Goal: Task Accomplishment & Management: Complete application form

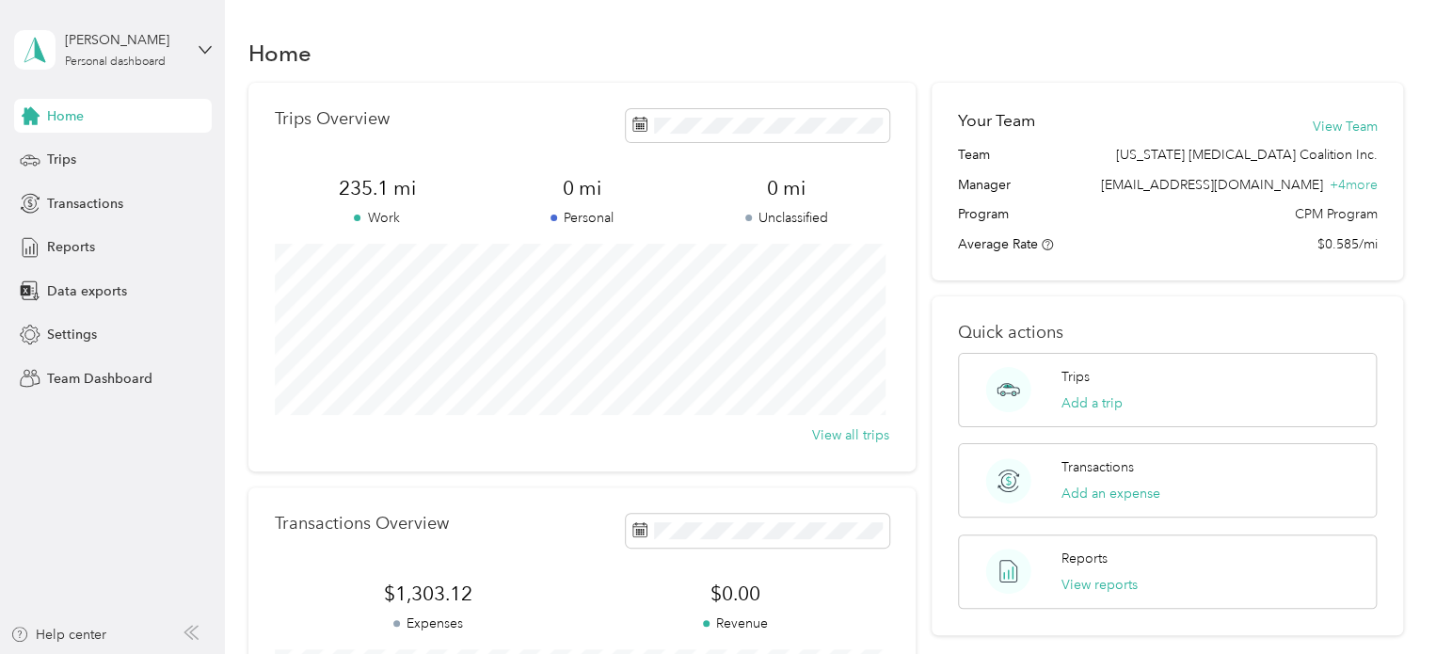
click at [71, 112] on span "Home" at bounding box center [65, 116] width 37 height 20
click at [112, 57] on div "Personal dashboard" at bounding box center [115, 61] width 101 height 11
click at [90, 152] on div "Team dashboard" at bounding box center [80, 155] width 101 height 20
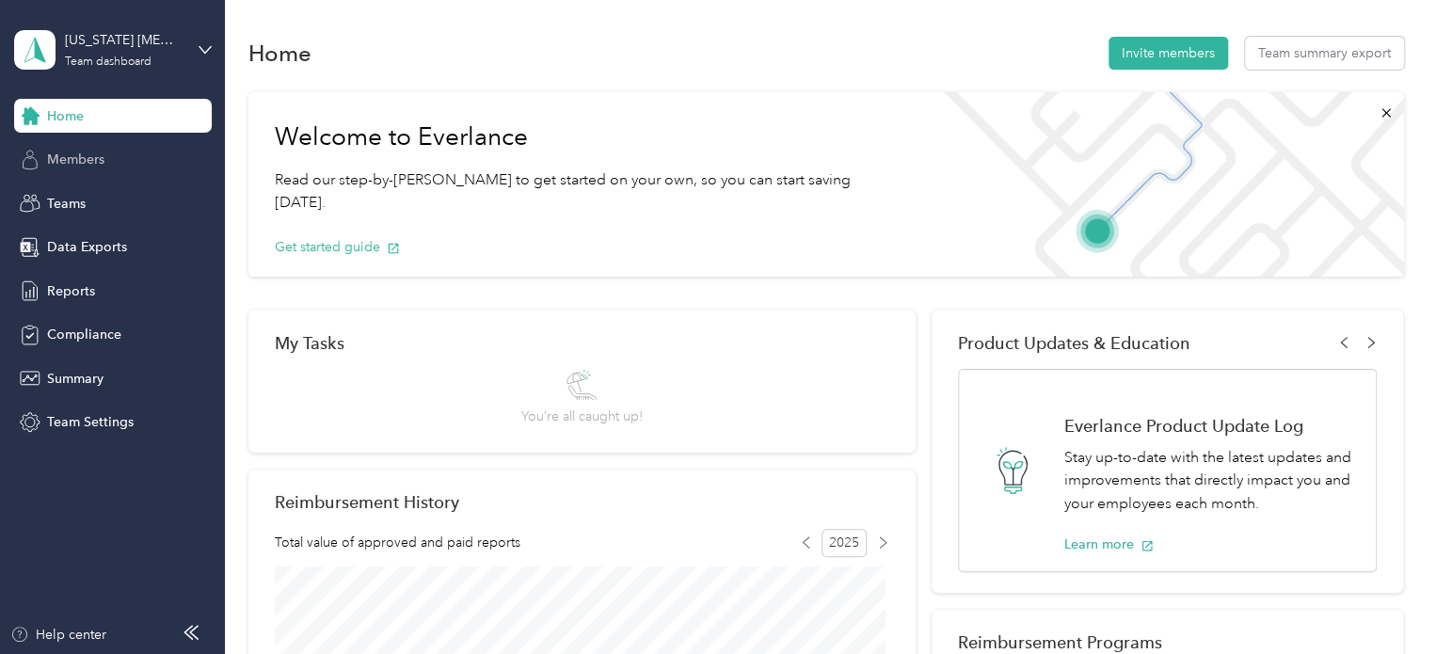
click at [94, 155] on span "Members" at bounding box center [75, 160] width 57 height 20
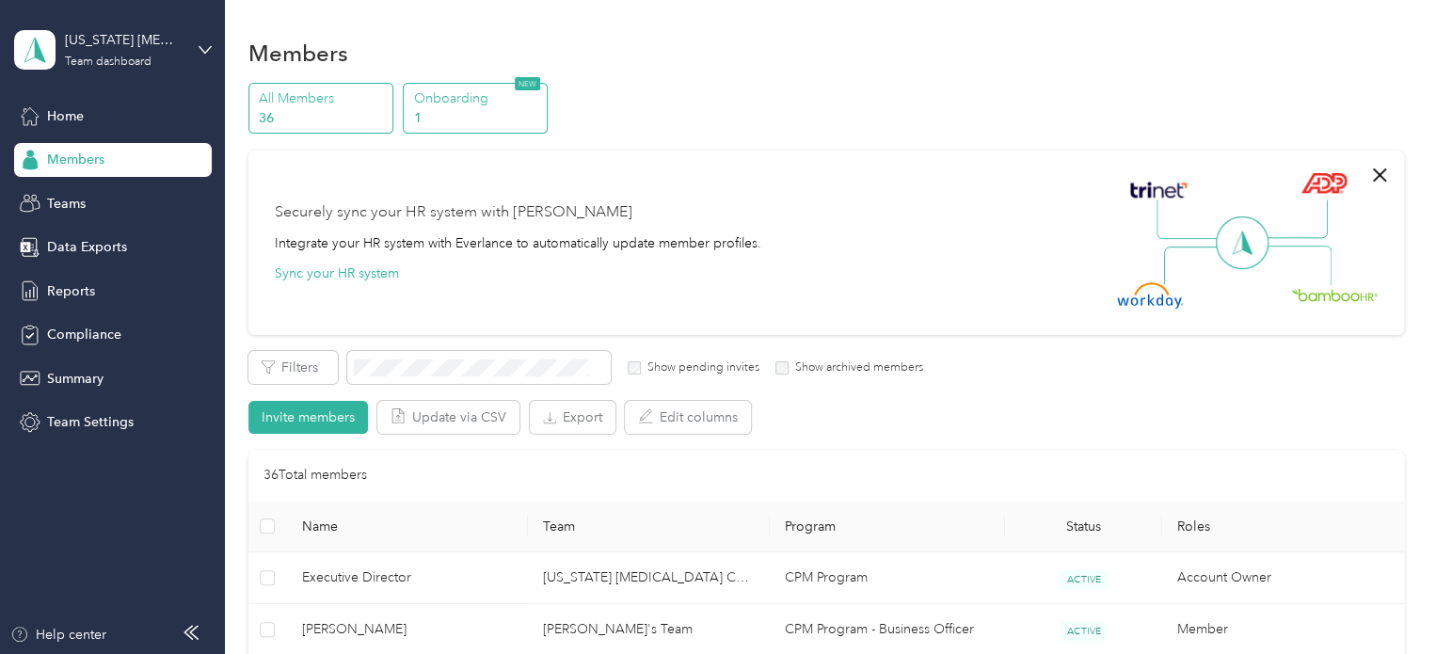
click at [425, 113] on p "1" at bounding box center [478, 118] width 128 height 20
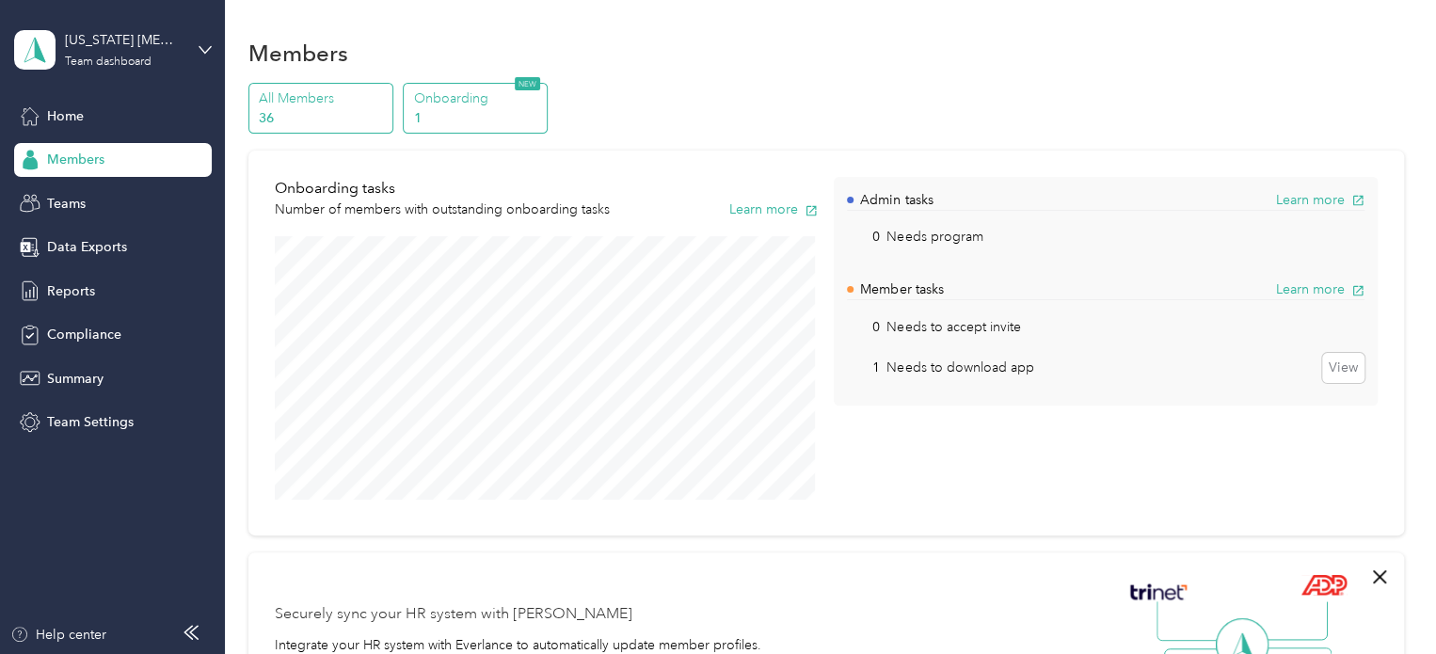
click at [294, 120] on p "36" at bounding box center [323, 118] width 128 height 20
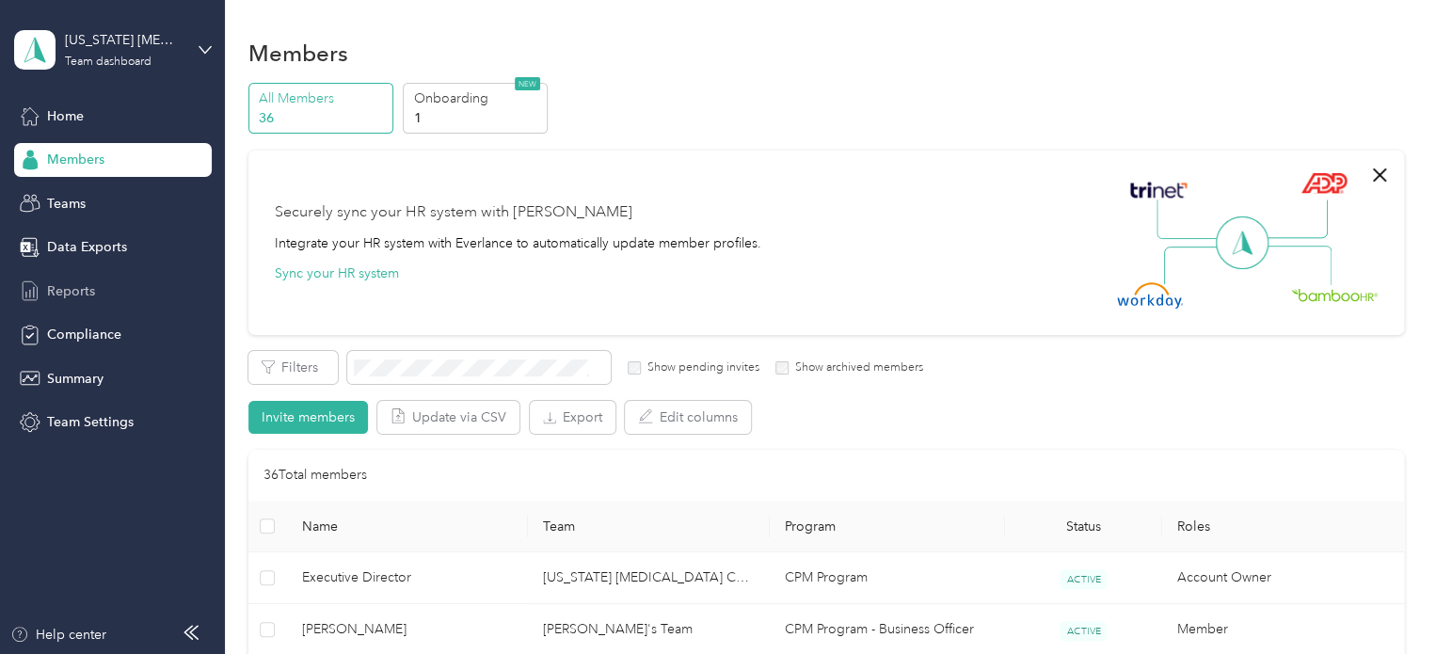
click at [72, 291] on span "Reports" at bounding box center [71, 291] width 48 height 20
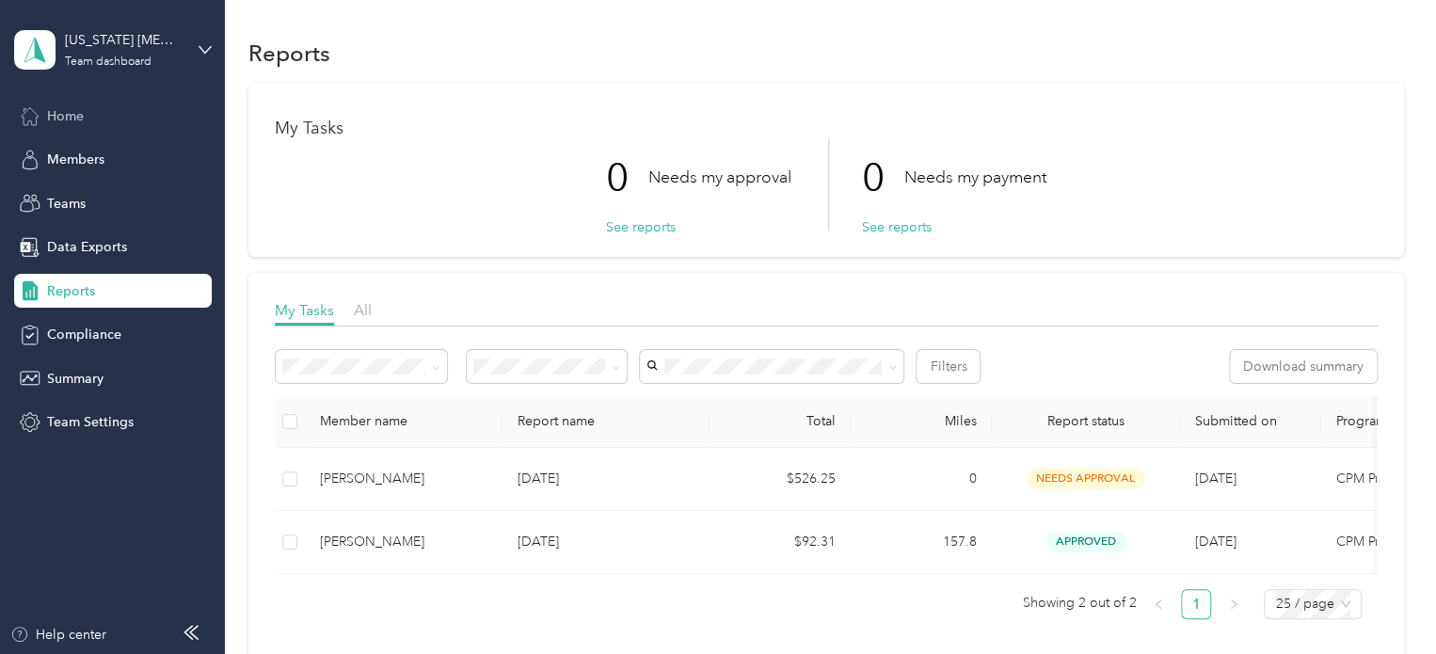
click at [77, 120] on span "Home" at bounding box center [65, 116] width 37 height 20
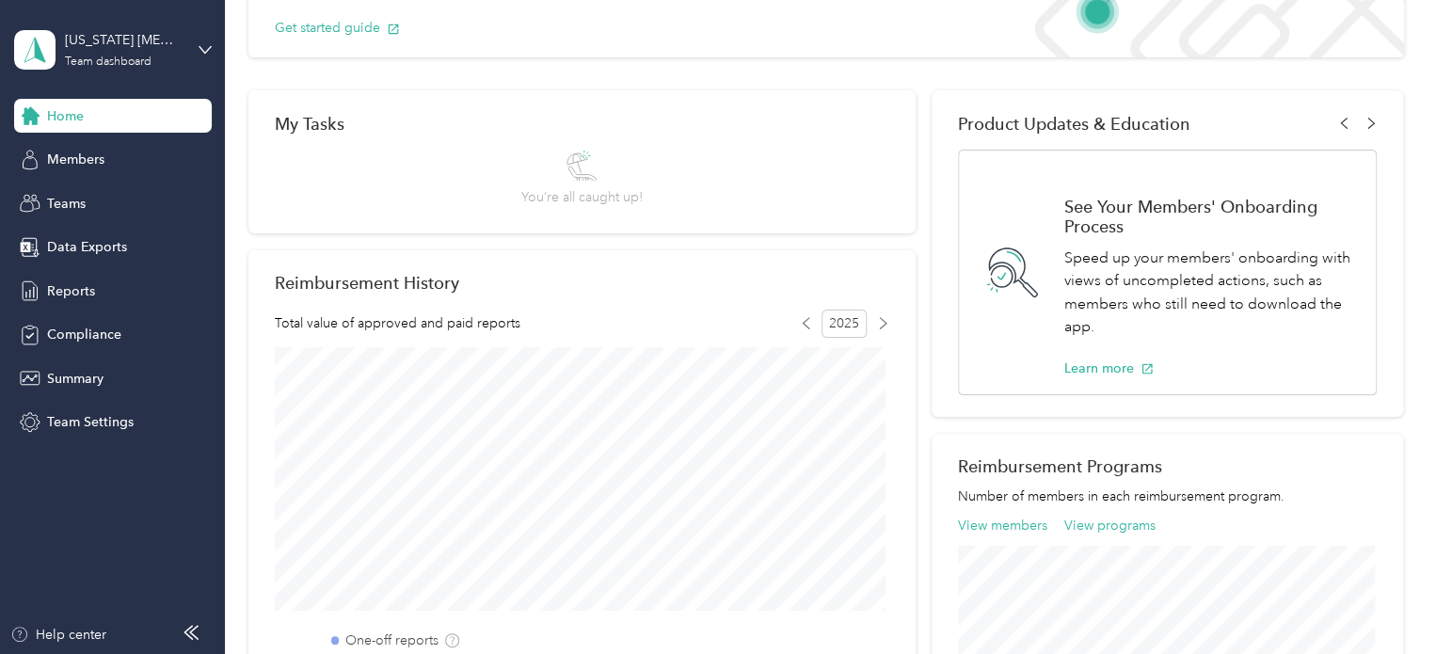
scroll to position [188, 0]
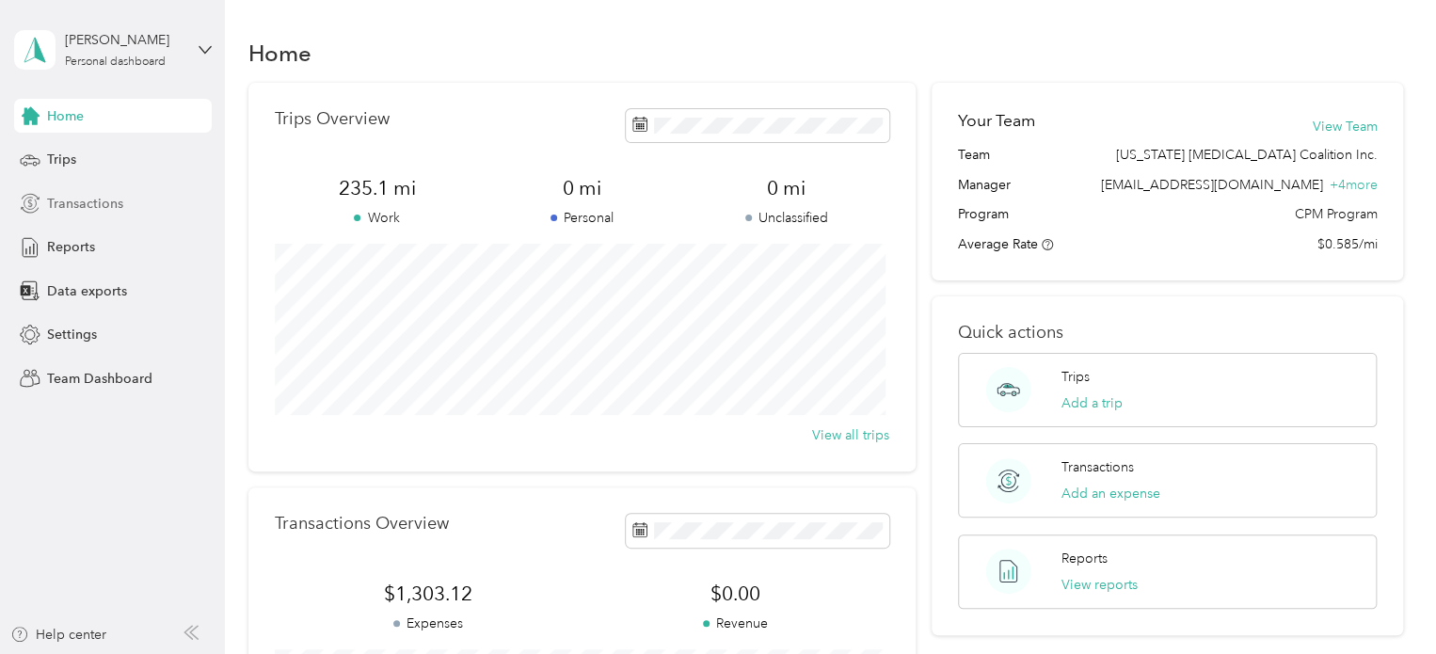
click at [69, 203] on span "Transactions" at bounding box center [85, 204] width 76 height 20
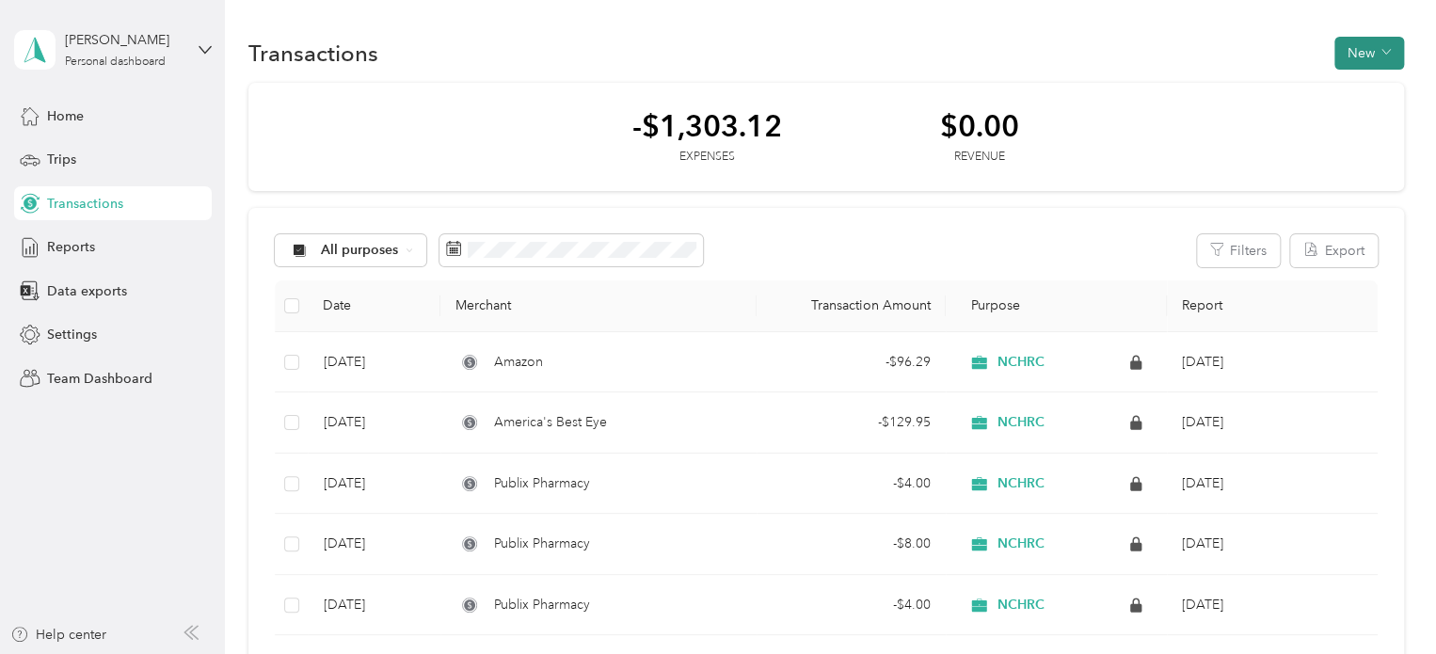
click at [1363, 47] on button "New" at bounding box center [1370, 53] width 70 height 33
click at [1348, 88] on span "Expense" at bounding box center [1359, 88] width 51 height 20
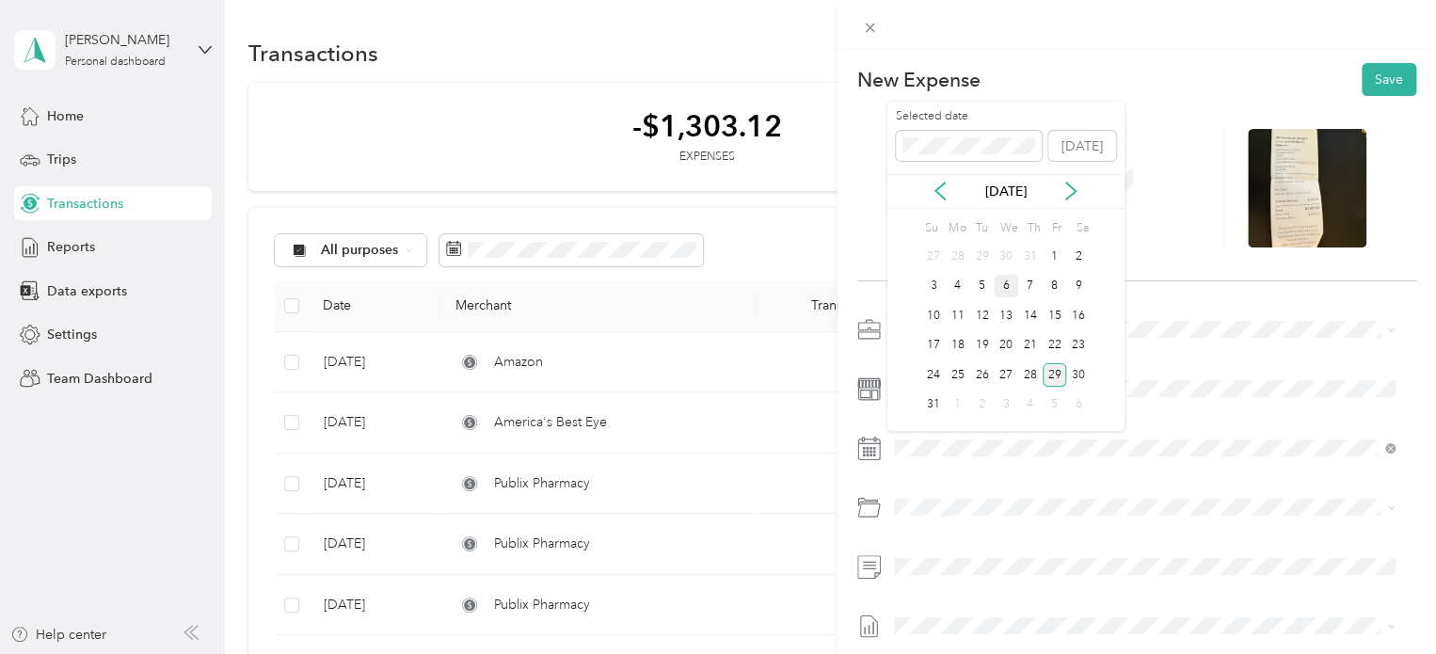
click at [1008, 285] on div "6" at bounding box center [1006, 287] width 24 height 24
click at [981, 413] on div "732200 · Other Benefits" at bounding box center [1166, 405] width 444 height 20
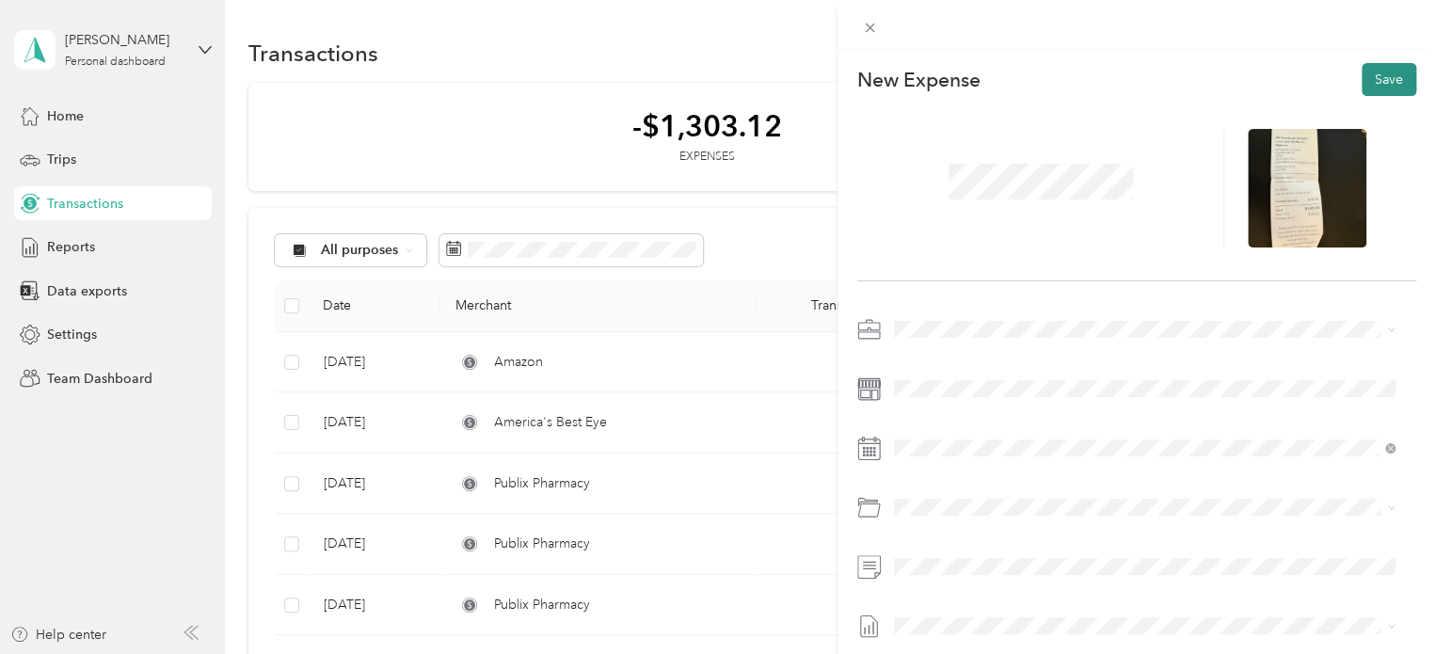
click at [1380, 82] on button "Save" at bounding box center [1389, 79] width 55 height 33
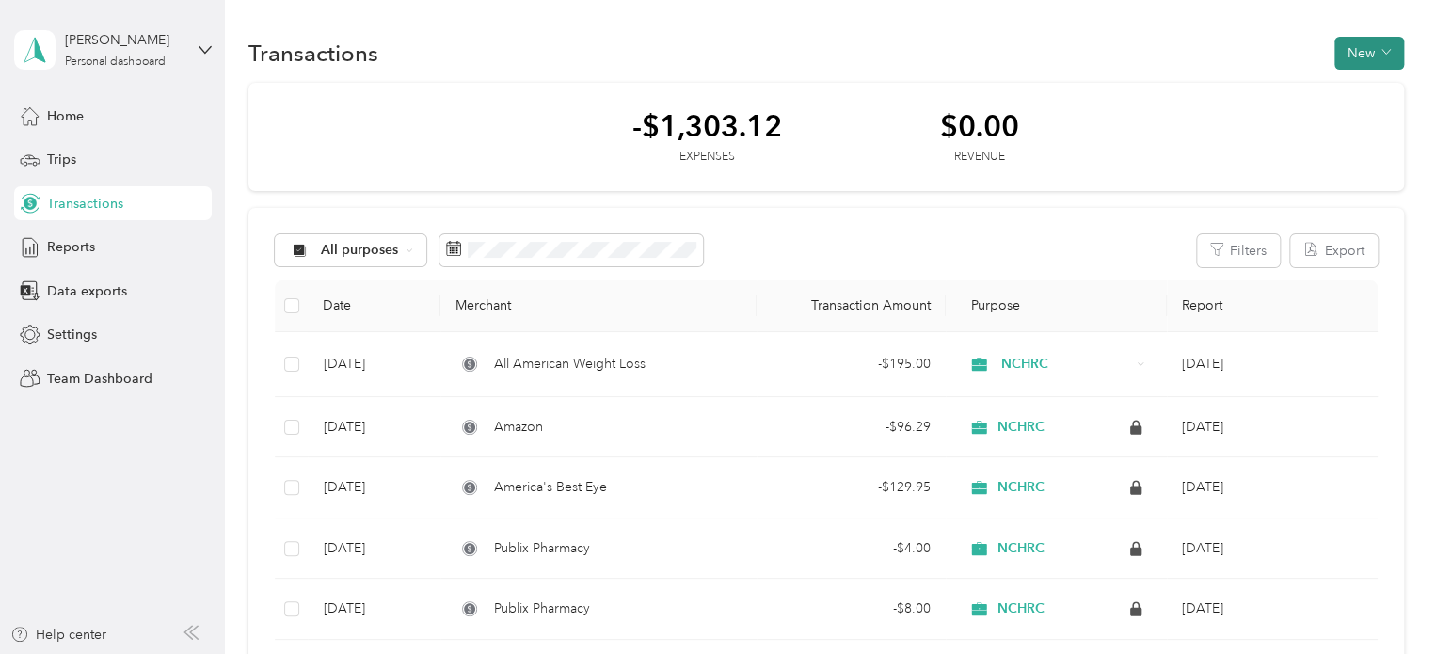
click at [1359, 49] on button "New" at bounding box center [1370, 53] width 70 height 33
click at [1329, 88] on div "Expense" at bounding box center [1350, 88] width 72 height 20
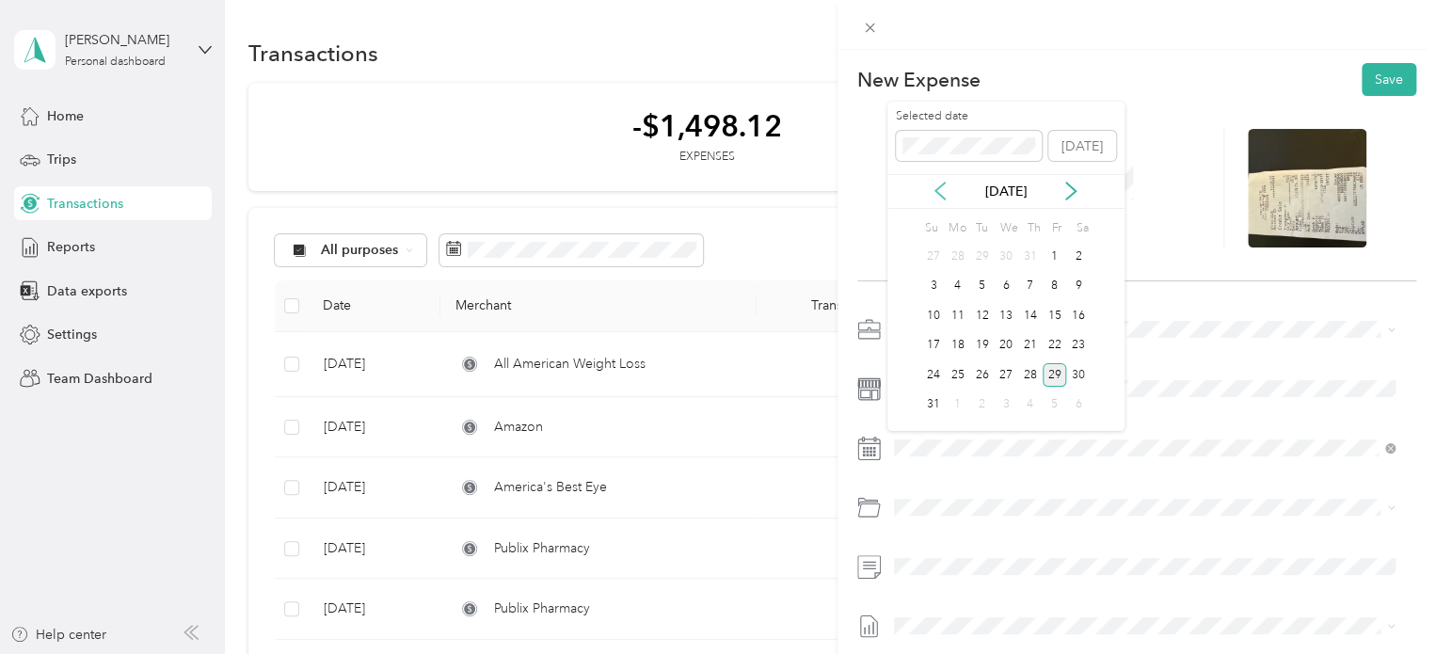
click at [949, 197] on icon at bounding box center [940, 191] width 19 height 19
click at [1060, 254] on div "4" at bounding box center [1055, 257] width 24 height 24
click at [1066, 408] on span "732200 · Other Benefits" at bounding box center [1015, 405] width 142 height 16
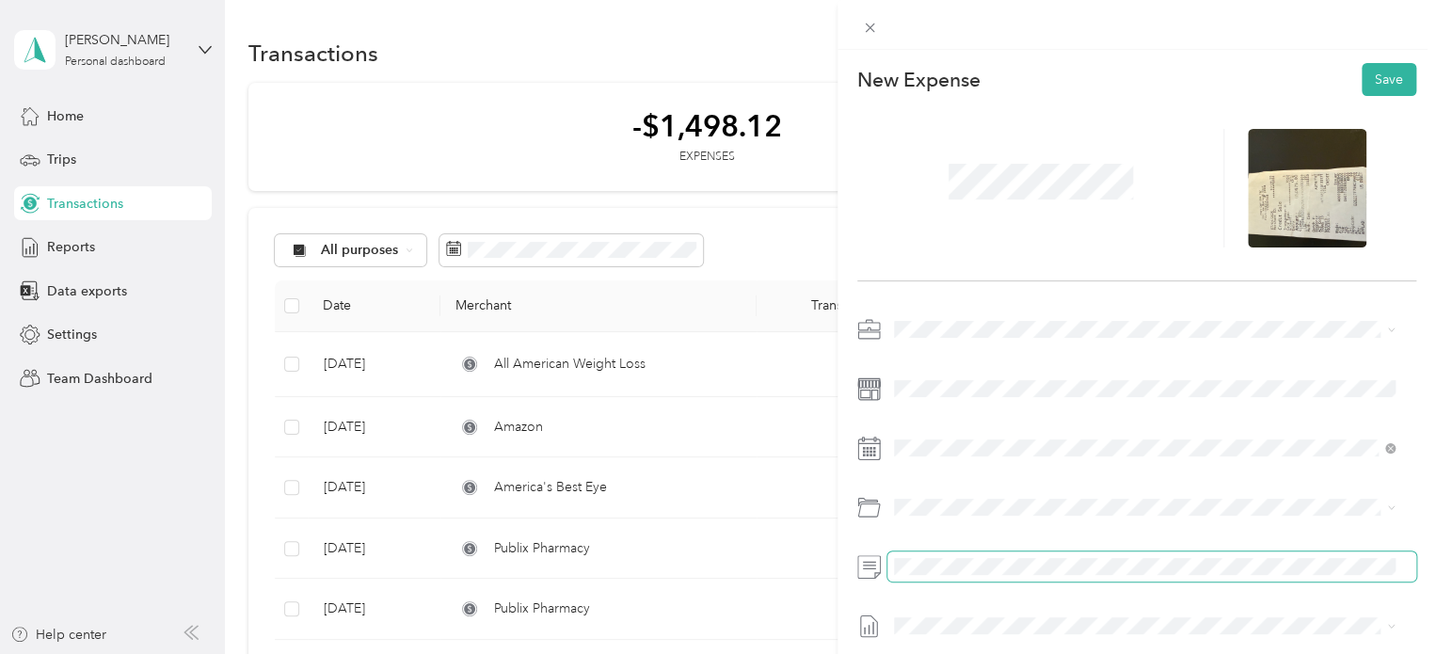
click at [866, 568] on div at bounding box center [1136, 567] width 559 height 30
click at [1381, 78] on button "Save" at bounding box center [1389, 79] width 55 height 33
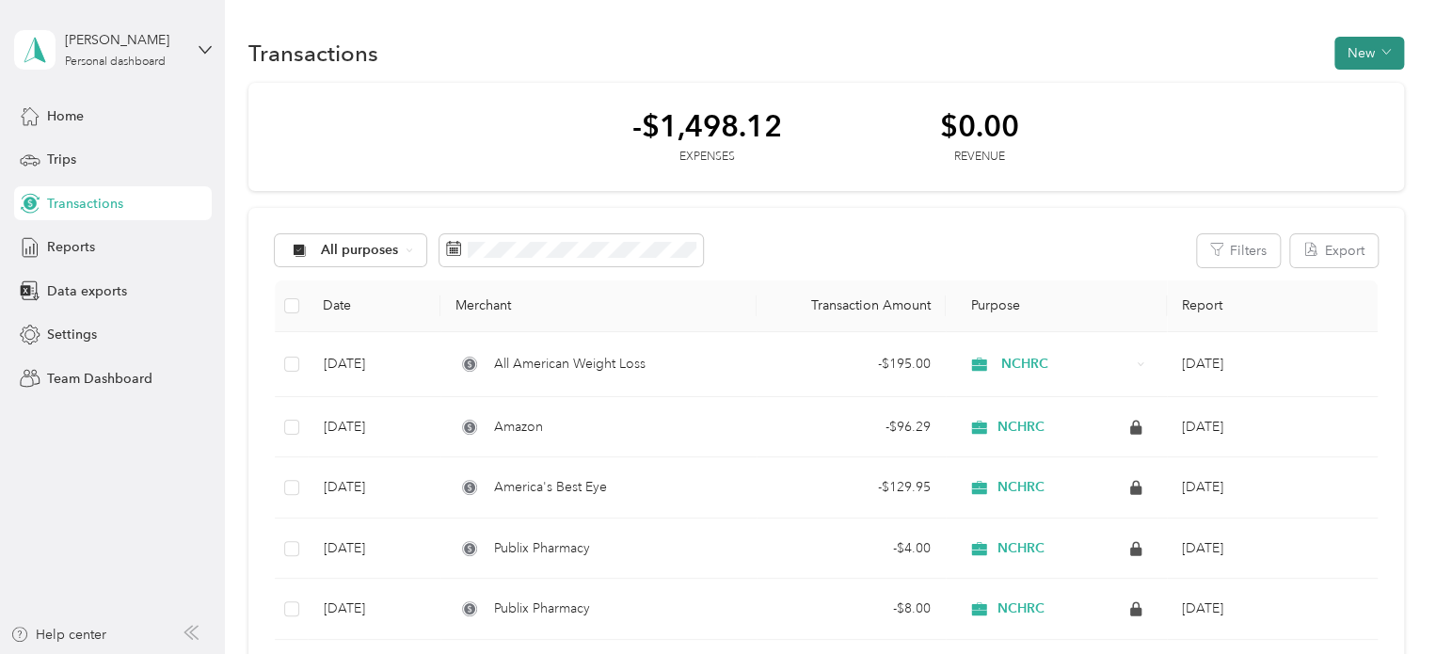
drag, startPoint x: 1367, startPoint y: 44, endPoint x: 1355, endPoint y: 56, distance: 16.7
click at [1367, 44] on button "New" at bounding box center [1370, 53] width 70 height 33
click at [1344, 94] on span "Expense" at bounding box center [1359, 88] width 51 height 20
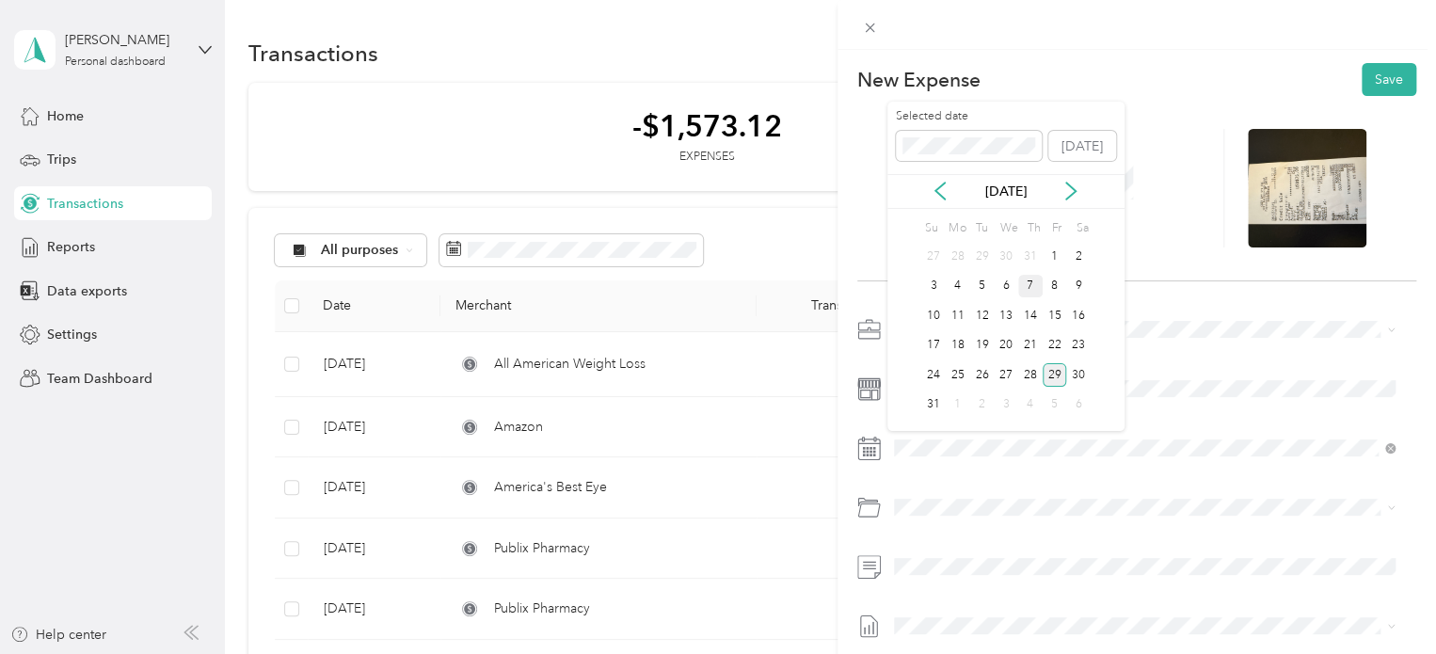
click at [1031, 283] on div "7" at bounding box center [1030, 287] width 24 height 24
click at [983, 408] on span "732200 · Other Benefits" at bounding box center [1015, 405] width 142 height 16
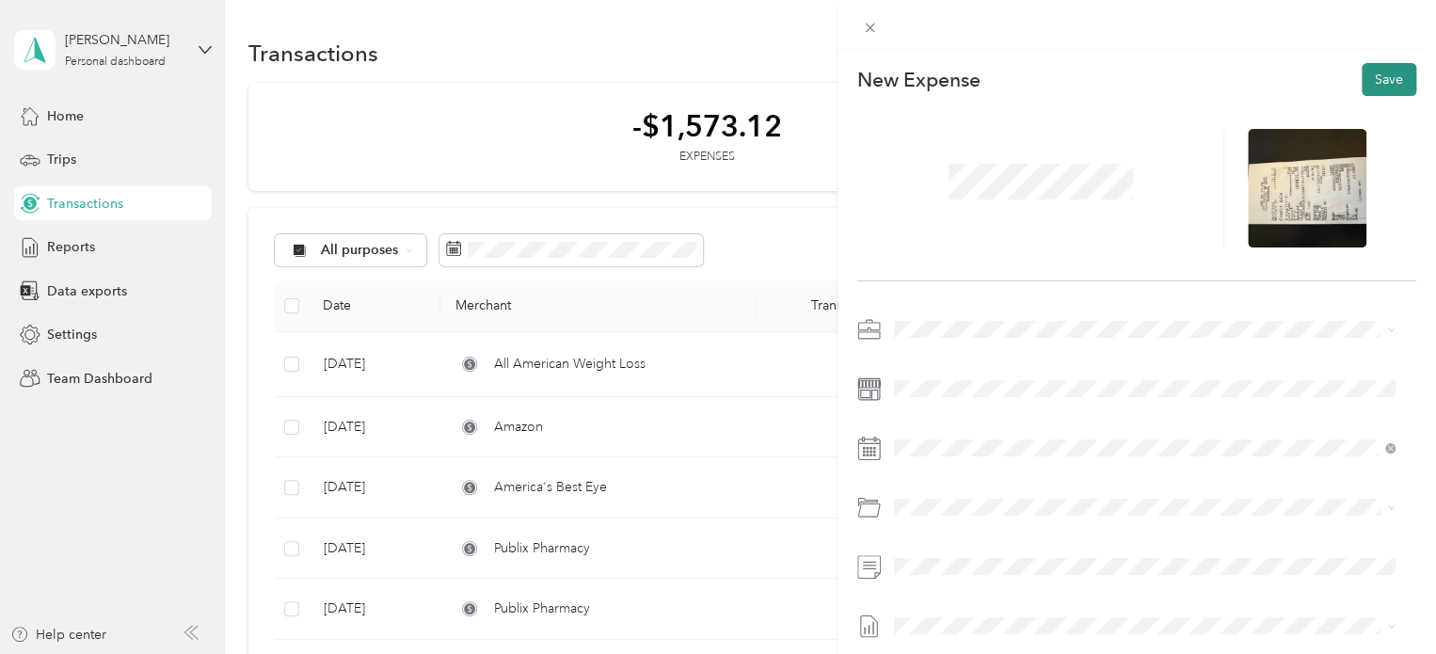
click at [1364, 72] on button "Save" at bounding box center [1389, 79] width 55 height 33
click at [1362, 78] on button "Save" at bounding box center [1389, 79] width 55 height 33
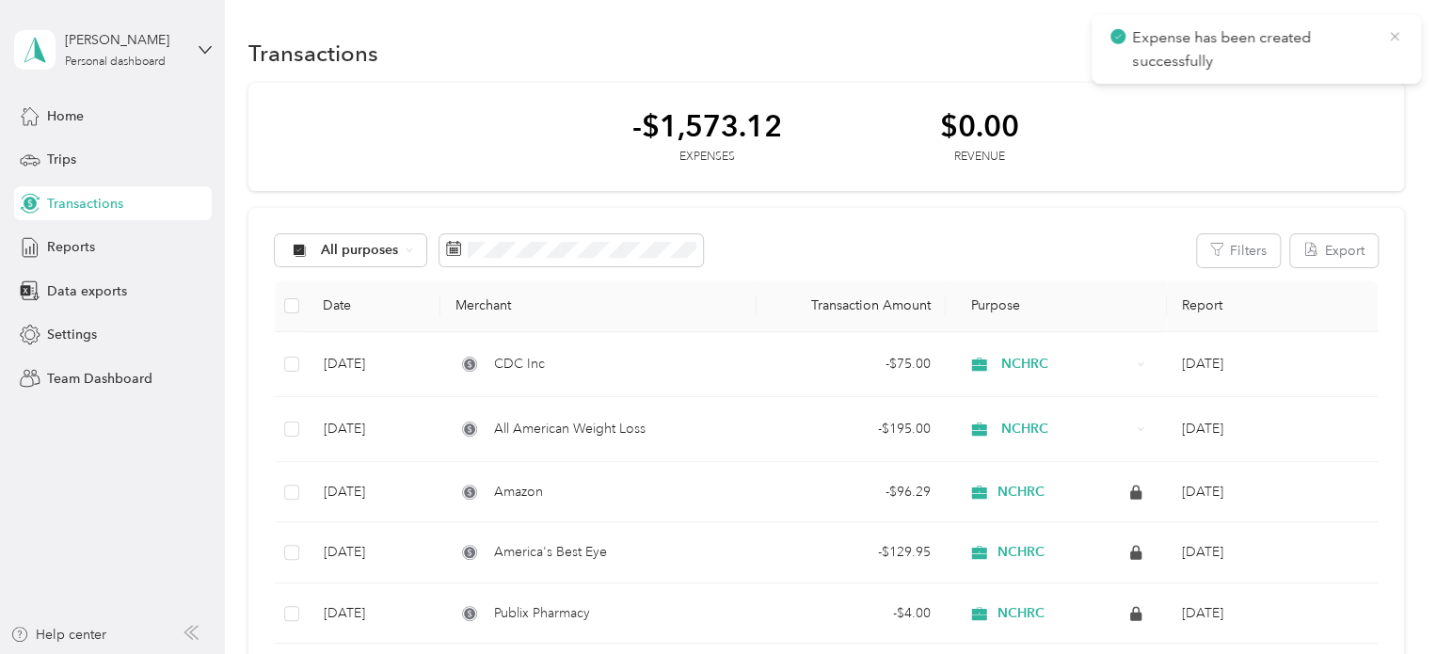
click at [1395, 36] on icon at bounding box center [1394, 36] width 8 height 8
click at [1352, 52] on button "New" at bounding box center [1370, 53] width 70 height 33
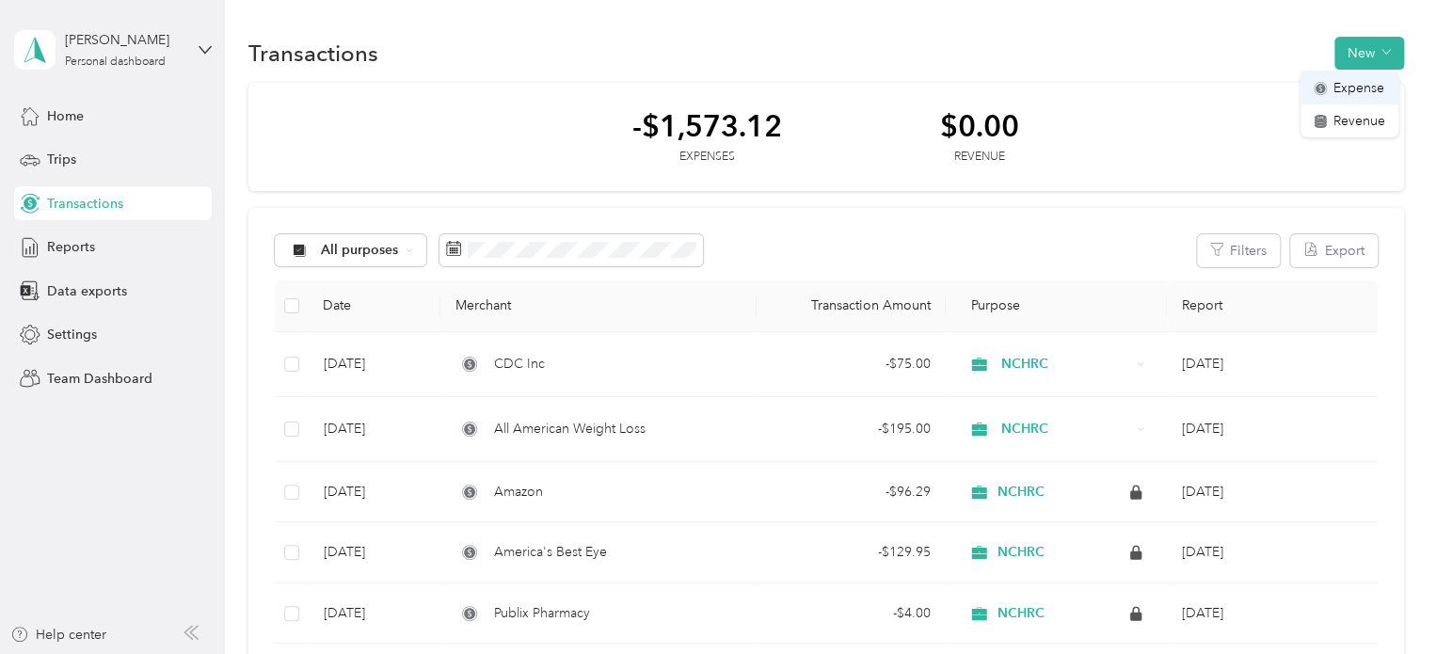
click at [1350, 91] on span "Expense" at bounding box center [1359, 88] width 51 height 20
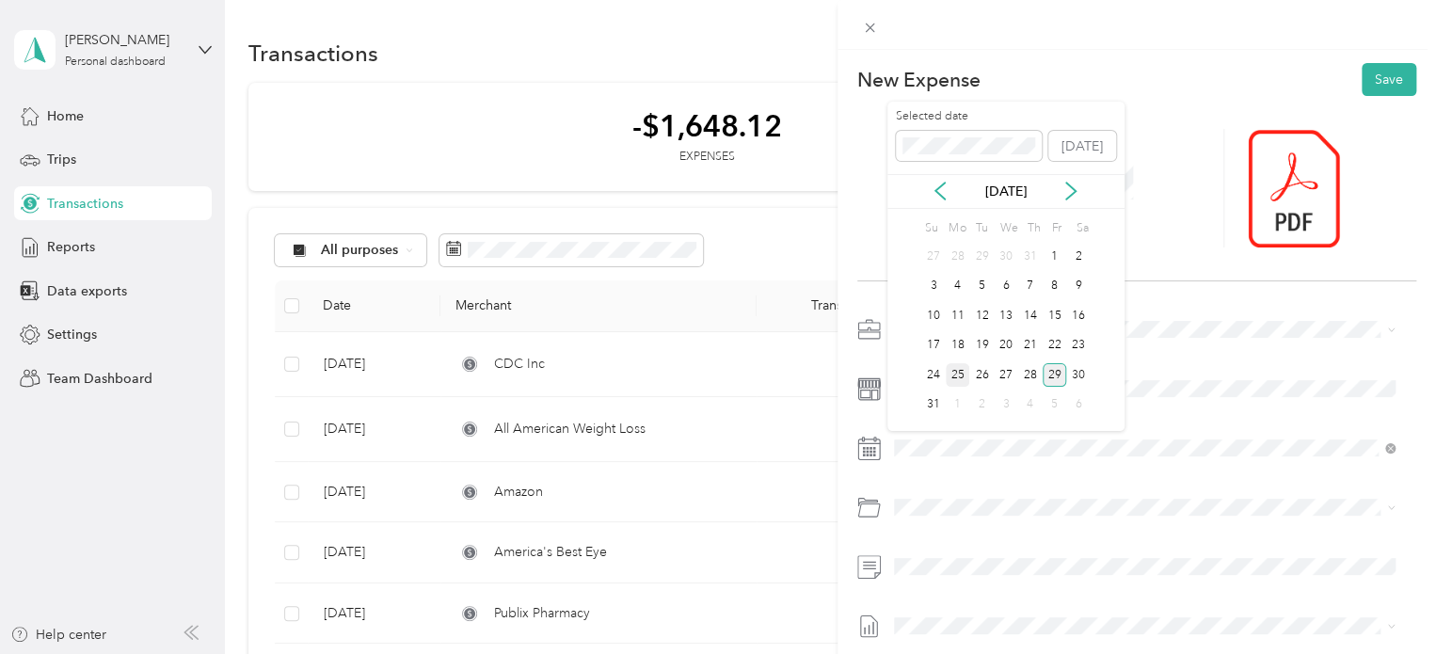
click at [956, 372] on div "25" at bounding box center [958, 375] width 24 height 24
click at [1056, 405] on span "732200 · Other Benefits" at bounding box center [1015, 405] width 142 height 16
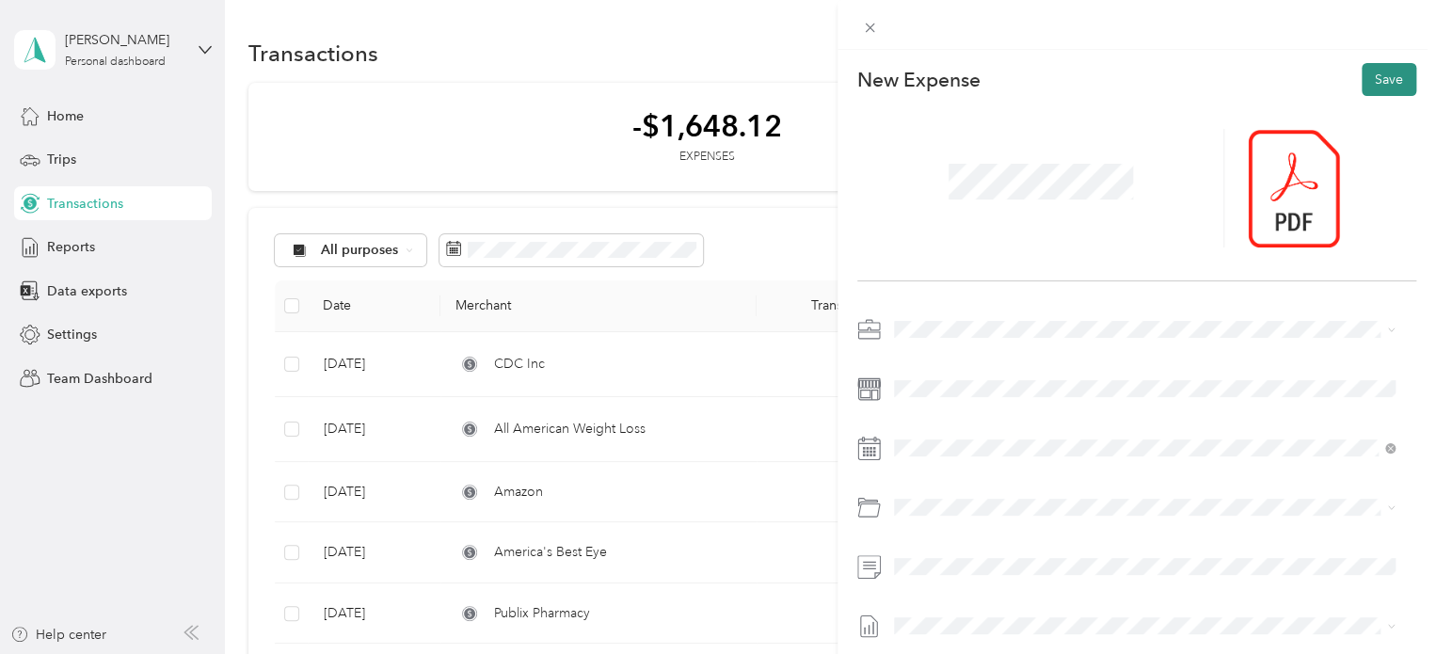
click at [1375, 81] on button "Save" at bounding box center [1389, 79] width 55 height 33
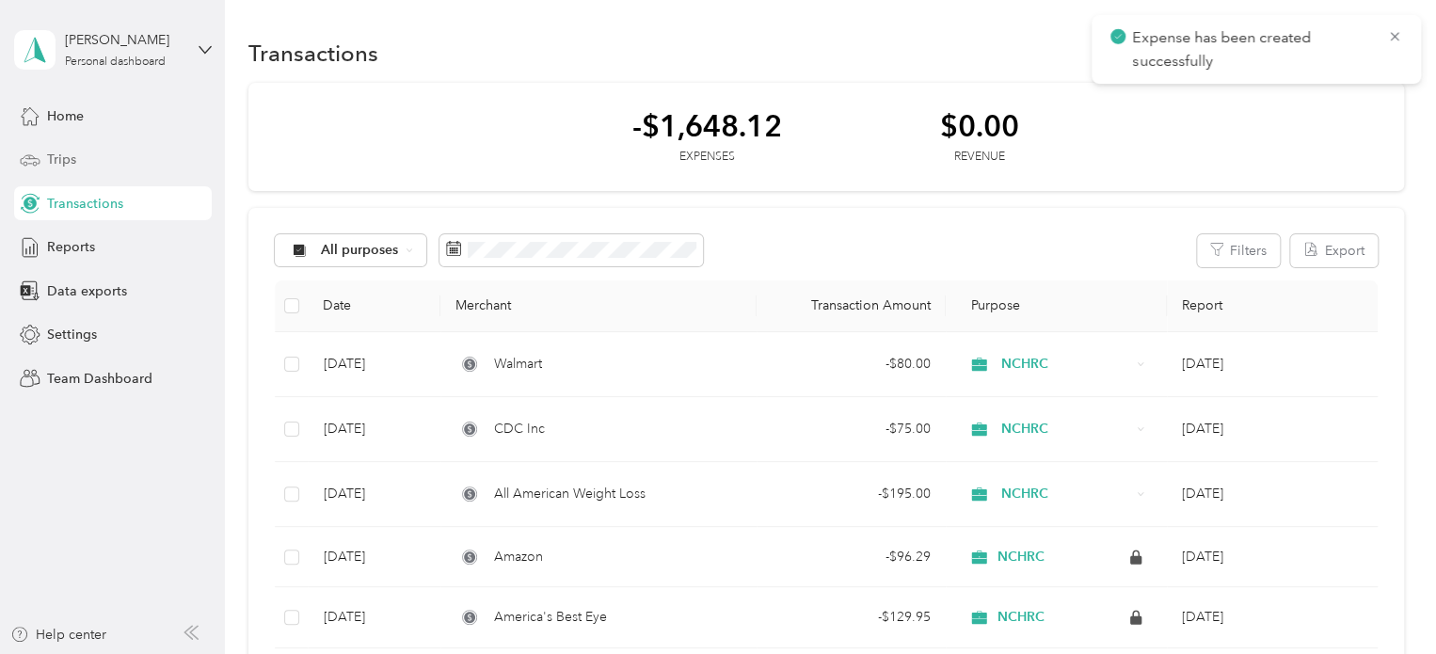
click at [78, 157] on div "Trips" at bounding box center [113, 160] width 198 height 34
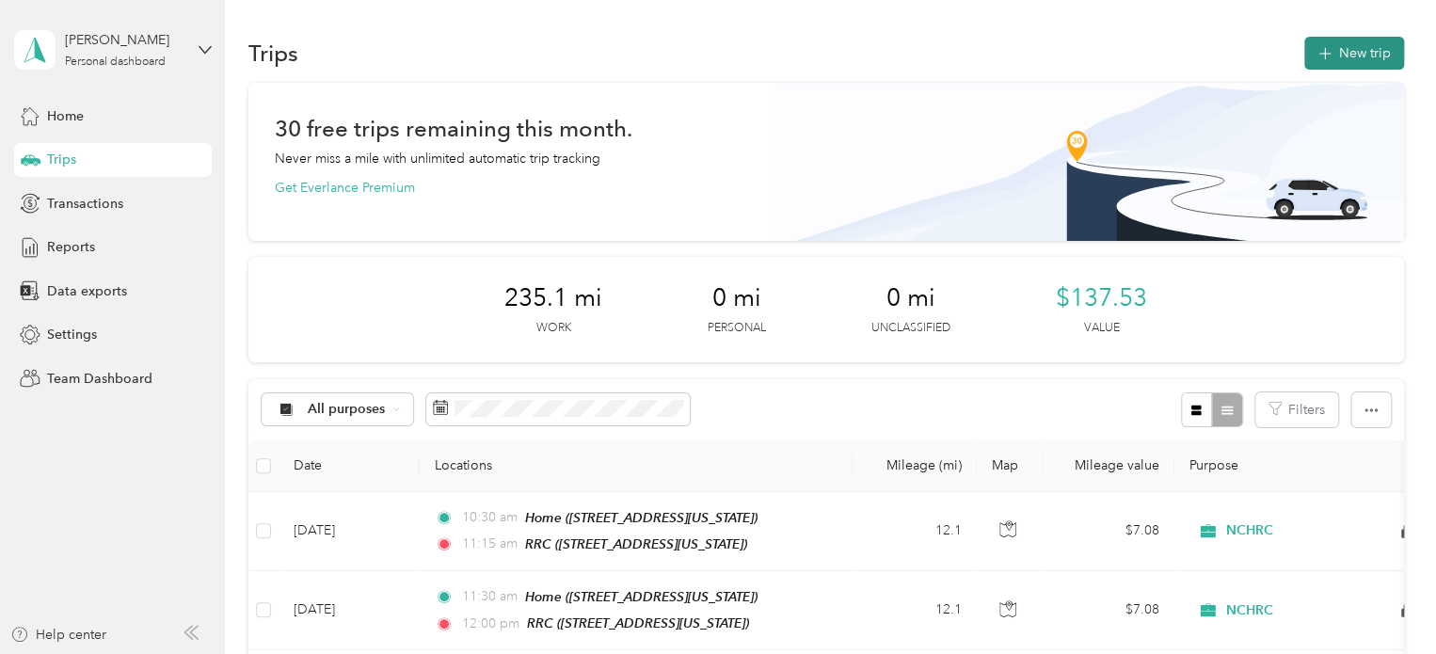
click at [1323, 56] on icon "button" at bounding box center [1325, 54] width 22 height 22
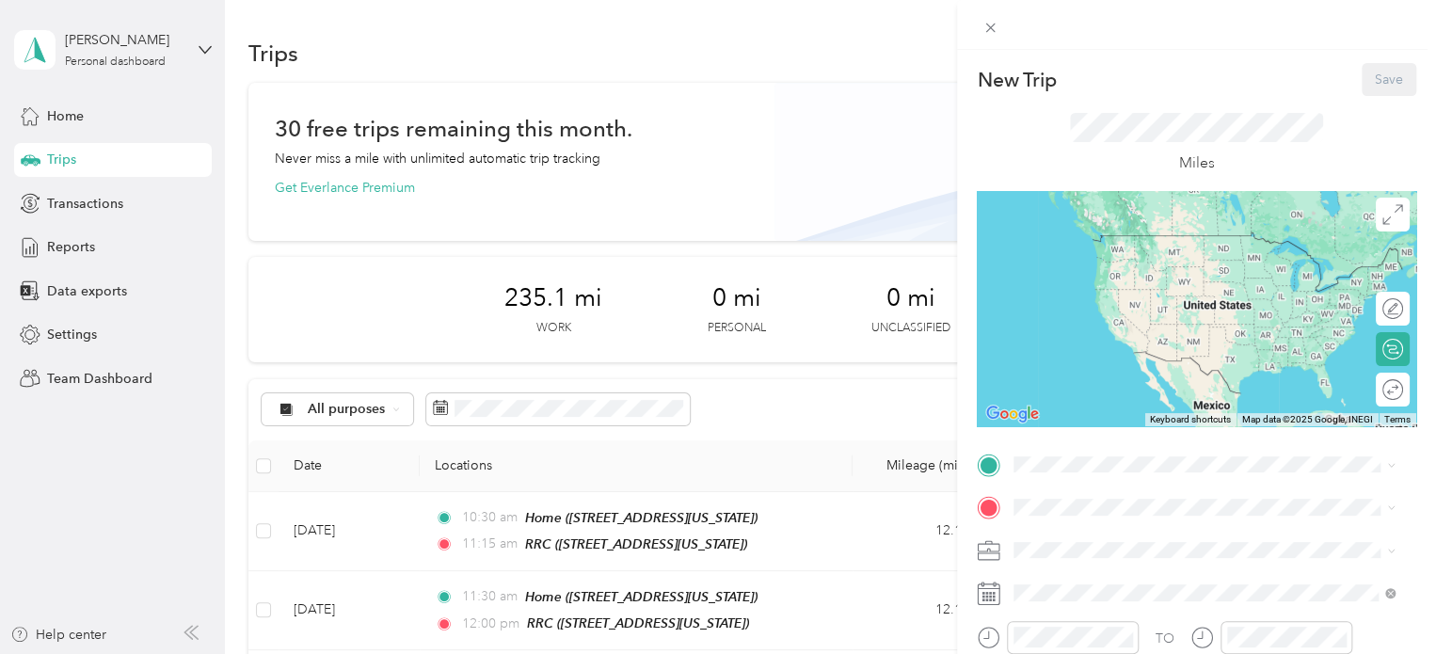
click at [1114, 264] on span "1730 Bluffside Dr, 28312, Fayetteville, North Carolina, United States" at bounding box center [1144, 263] width 188 height 16
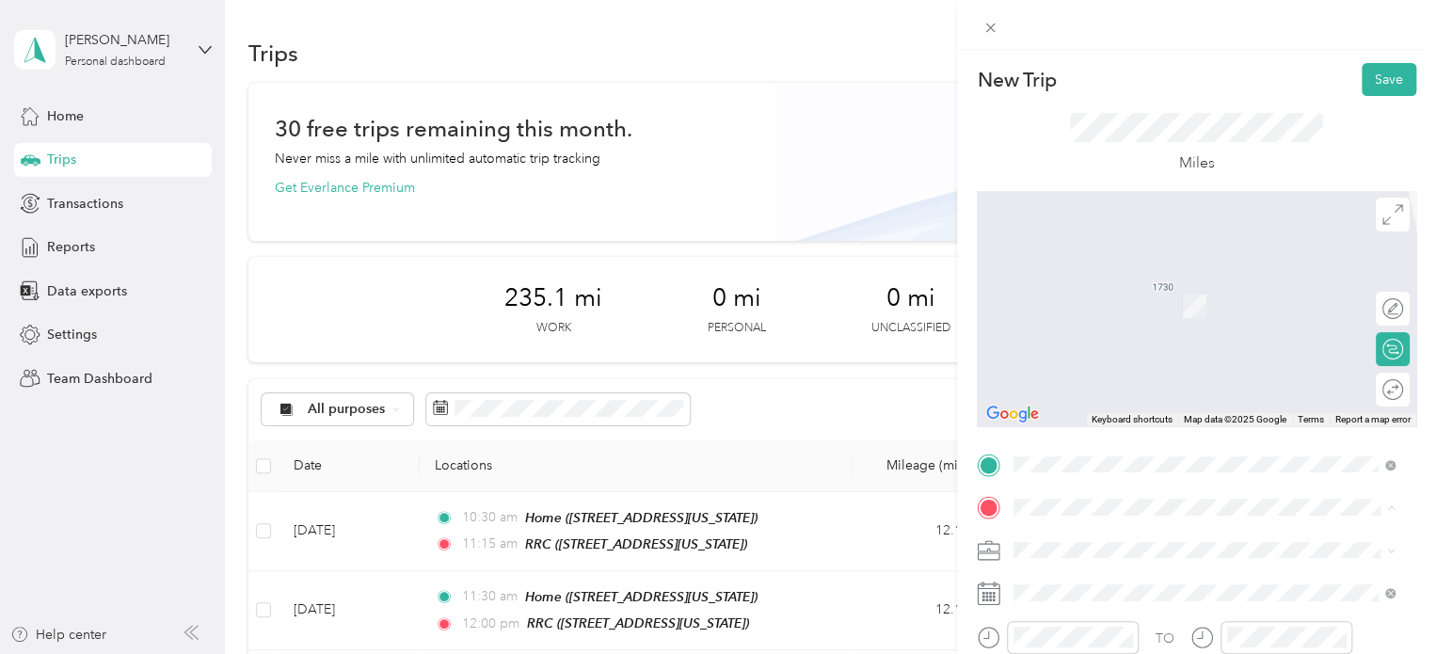
click at [1107, 376] on div "RRC 707 Executive Place, 28305, Fayetteville, North Carolina, United States" at bounding box center [1144, 356] width 188 height 40
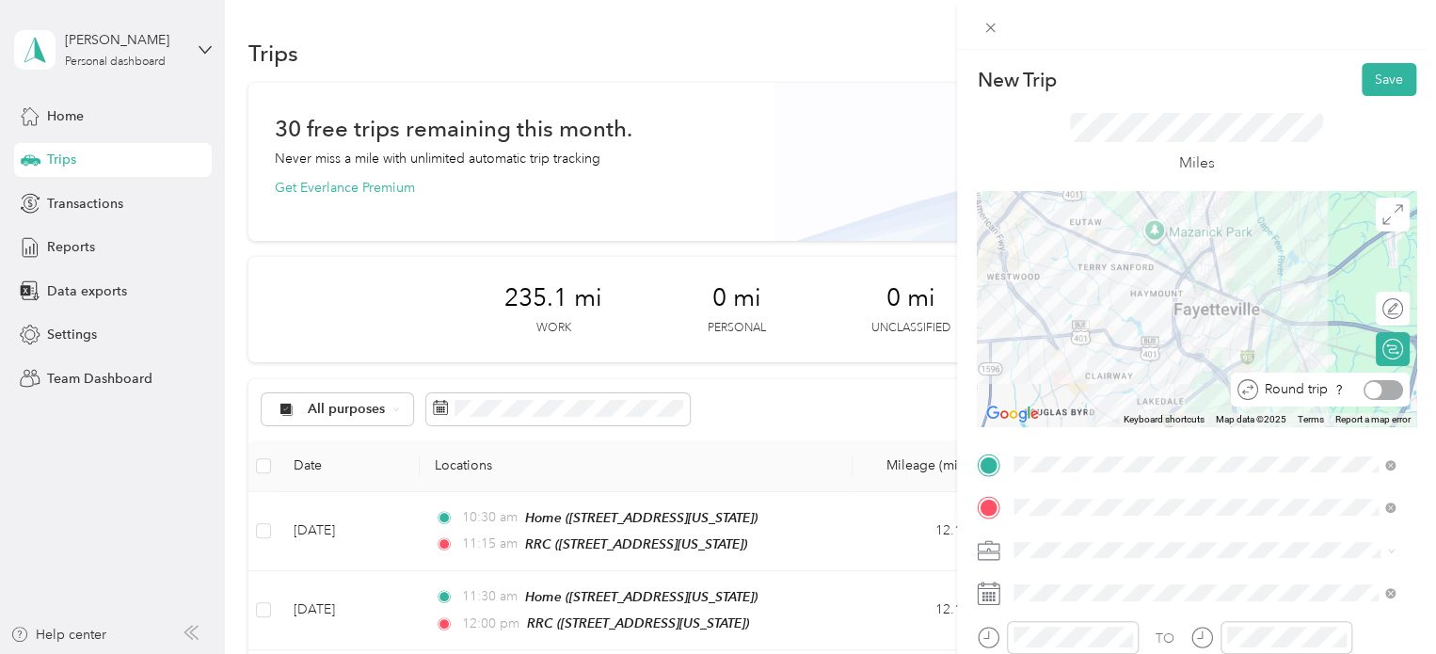
click at [1378, 389] on div at bounding box center [1384, 390] width 40 height 20
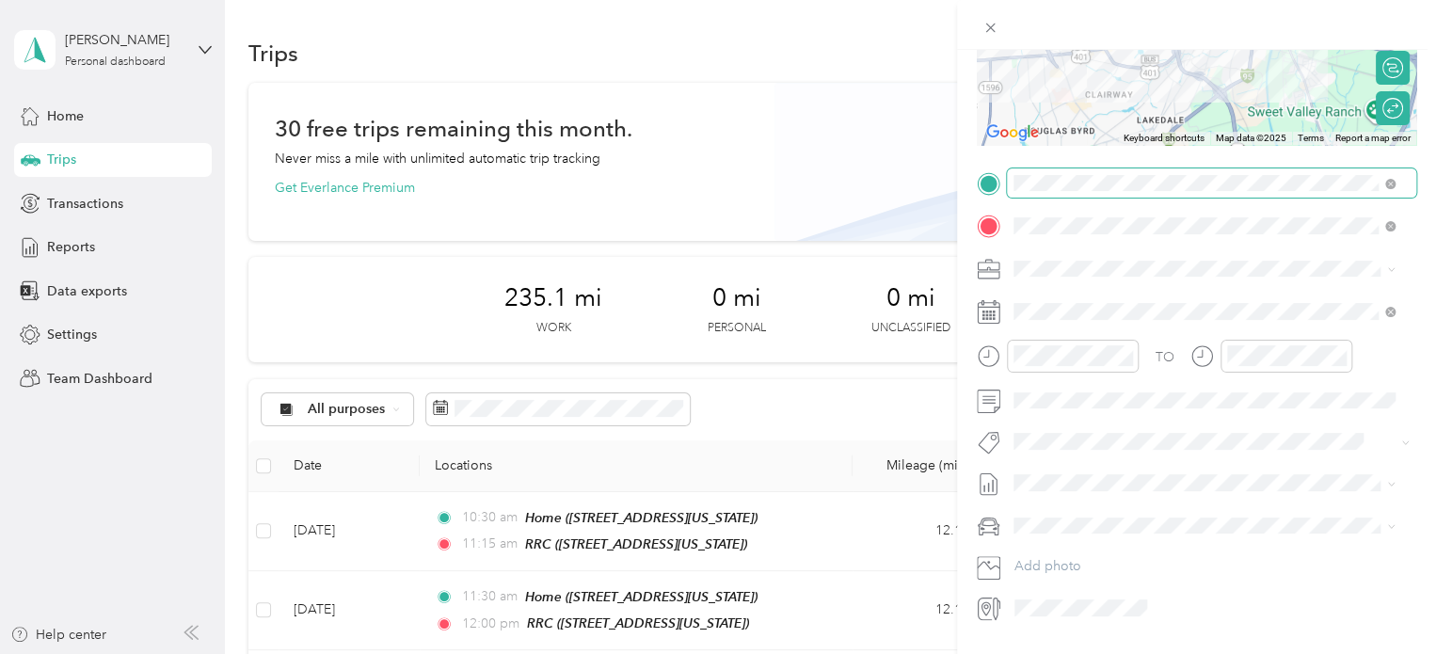
scroll to position [282, 0]
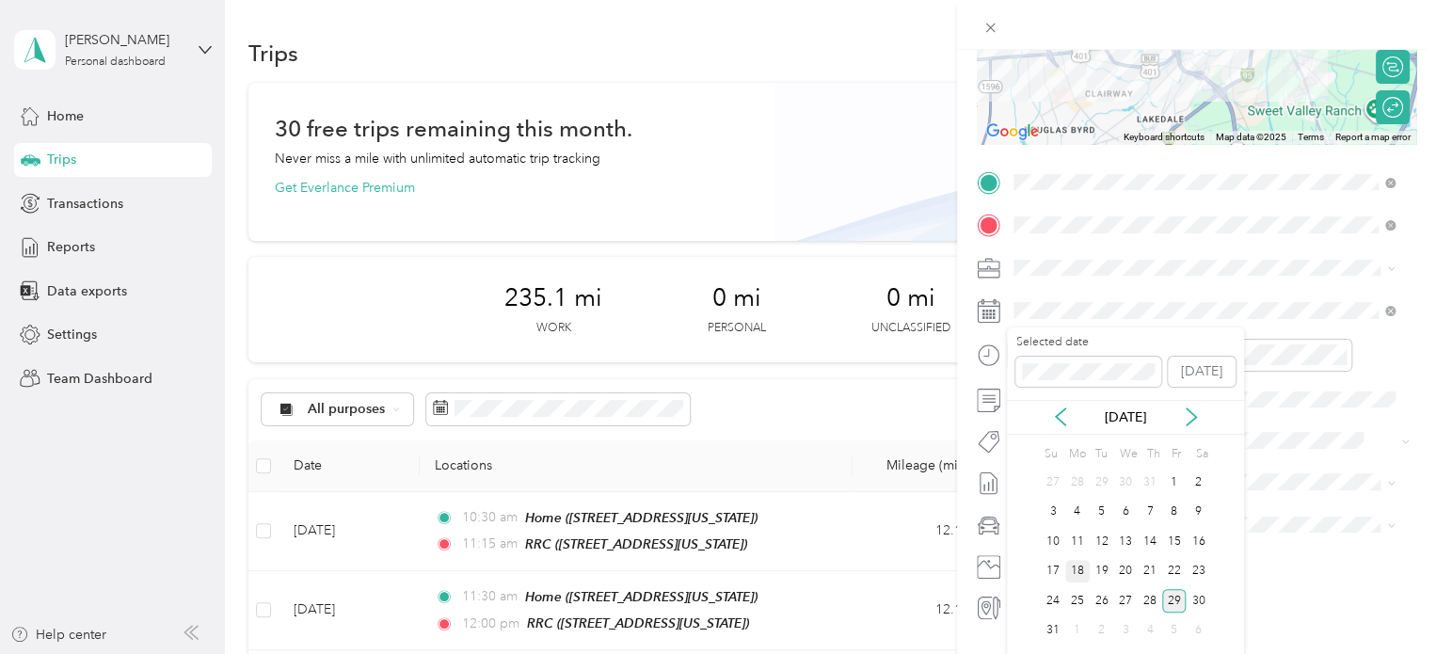
click at [1069, 569] on div "18" at bounding box center [1078, 572] width 24 height 24
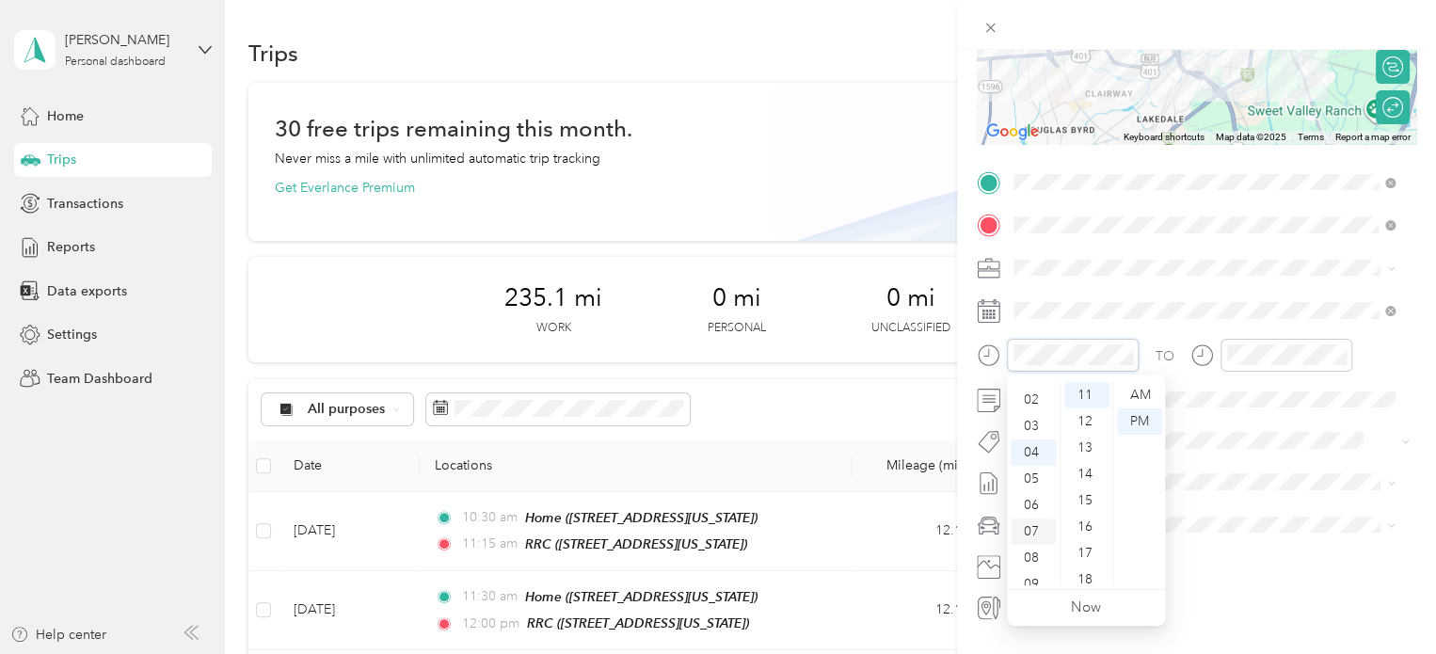
scroll to position [0, 0]
click at [1035, 449] on div "02" at bounding box center [1033, 448] width 45 height 26
click at [1088, 391] on div "00" at bounding box center [1087, 388] width 45 height 26
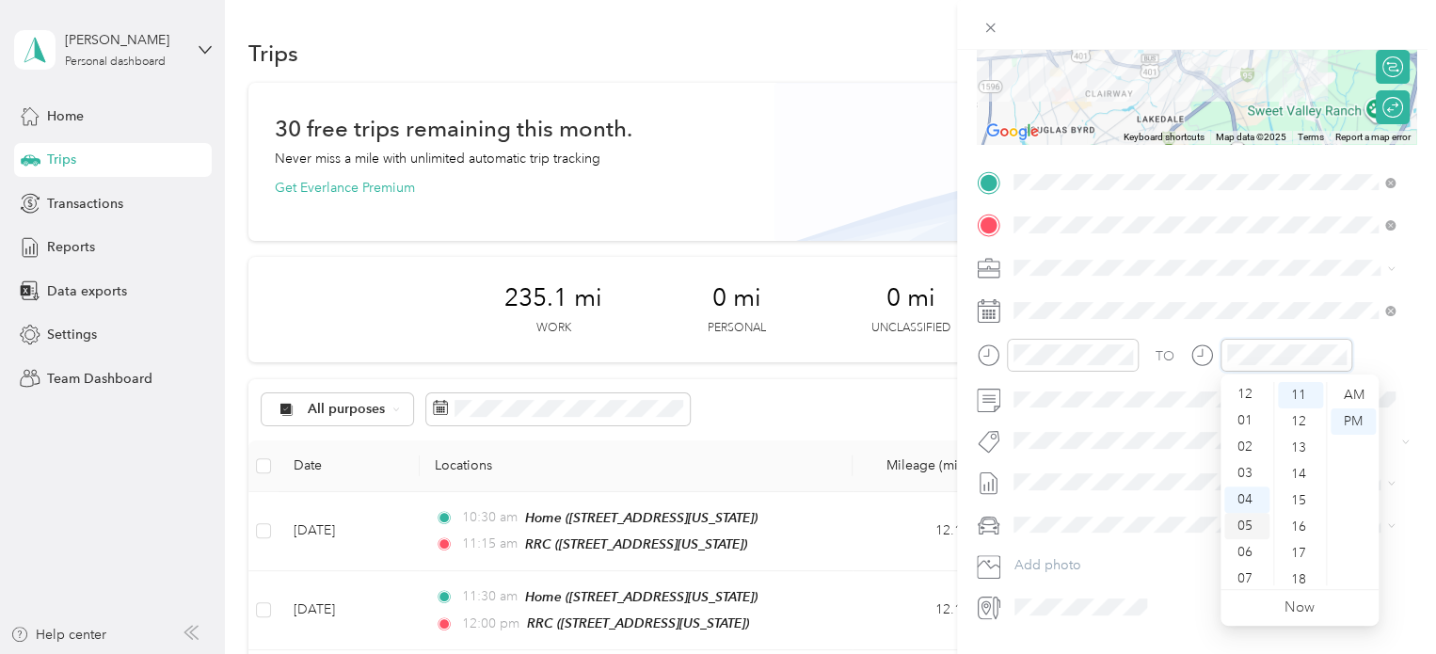
scroll to position [0, 0]
click at [1250, 452] on div "02" at bounding box center [1247, 448] width 45 height 26
click at [1303, 420] on div "30" at bounding box center [1300, 425] width 45 height 26
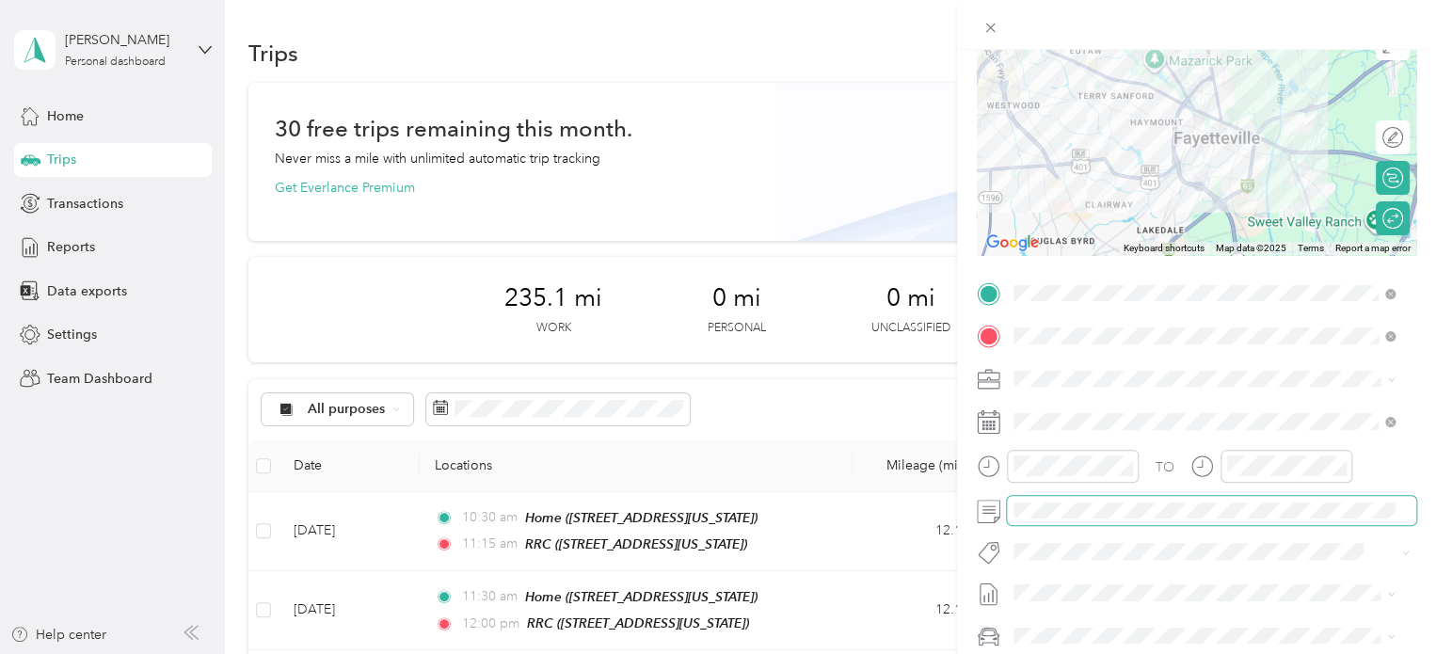
scroll to position [0, 0]
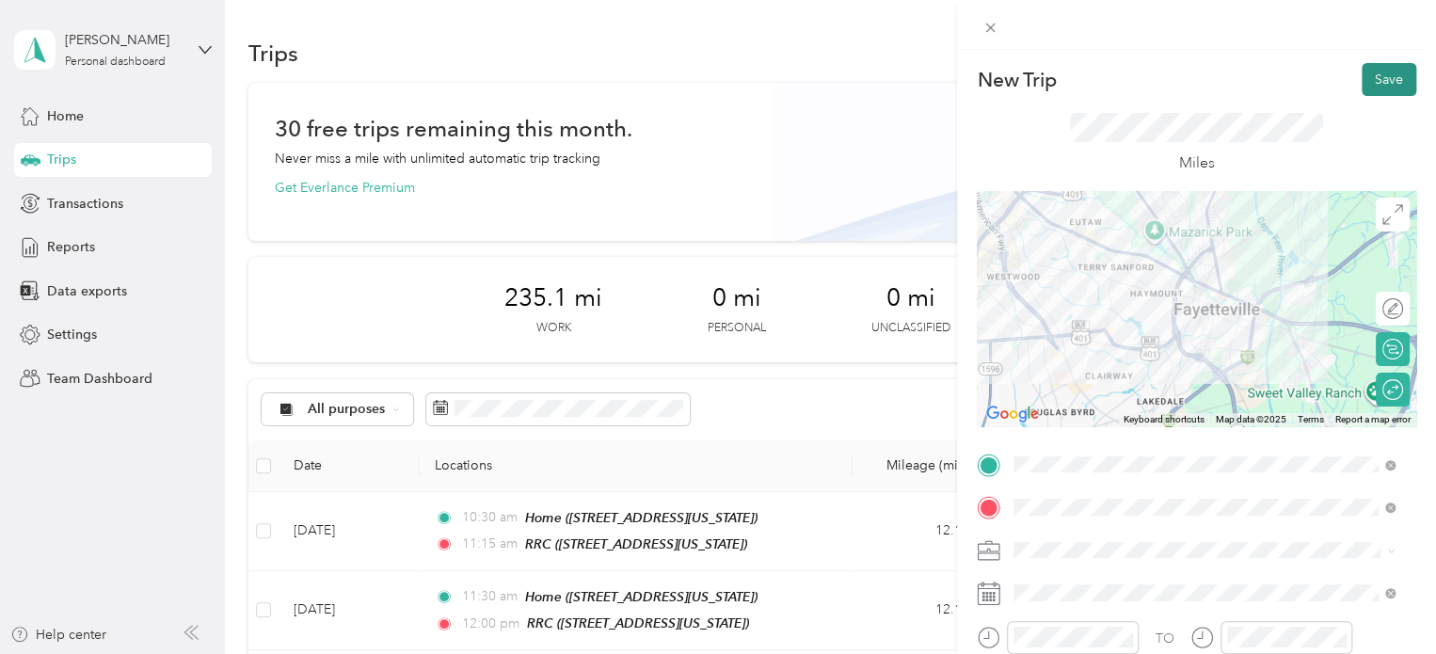
click at [1384, 86] on button "Save" at bounding box center [1389, 79] width 55 height 33
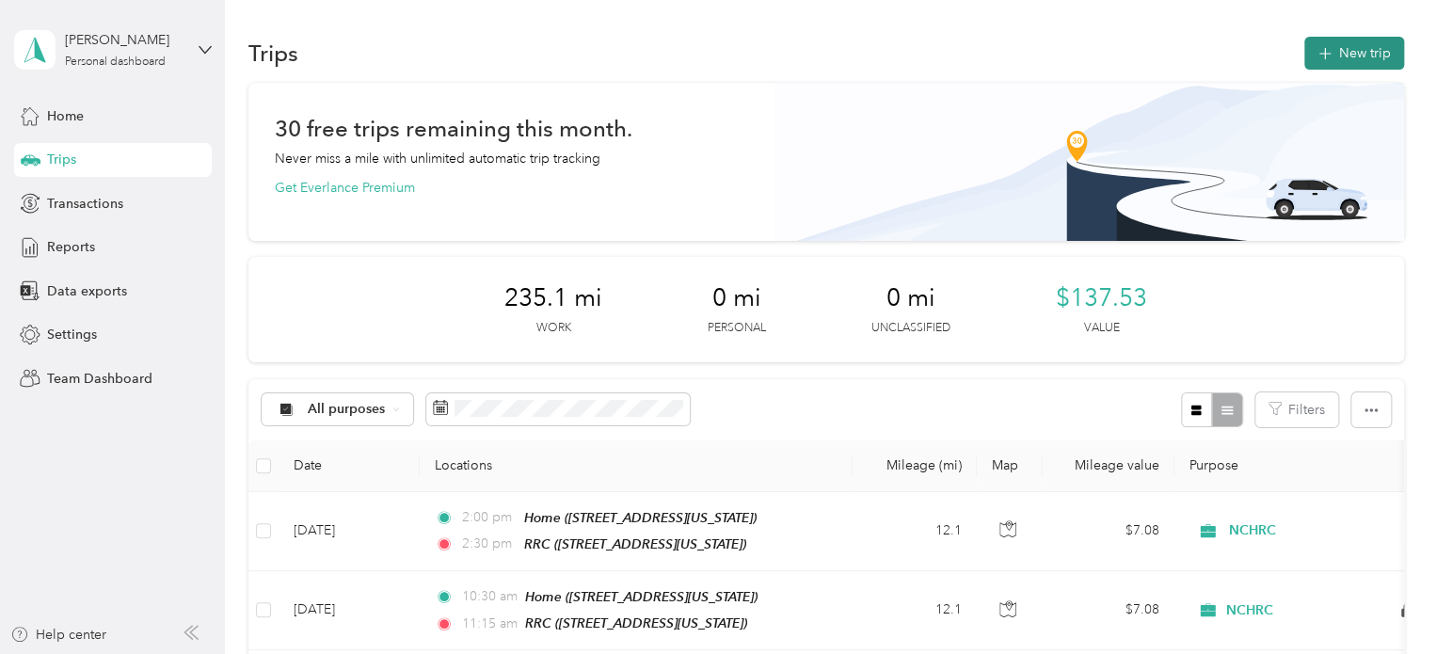
click at [1351, 53] on button "New trip" at bounding box center [1355, 53] width 100 height 33
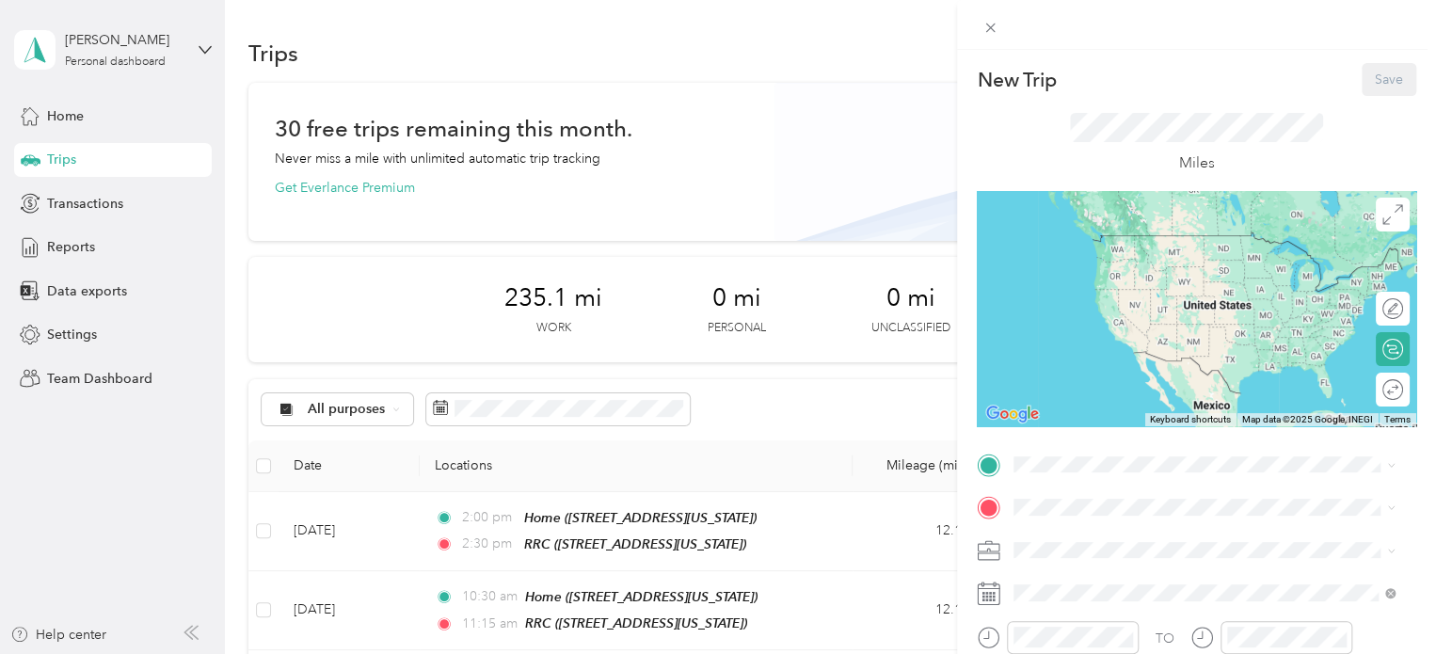
click at [1094, 271] on span "1730 Bluffside Dr, 28312, Fayetteville, North Carolina, United States" at bounding box center [1144, 263] width 188 height 16
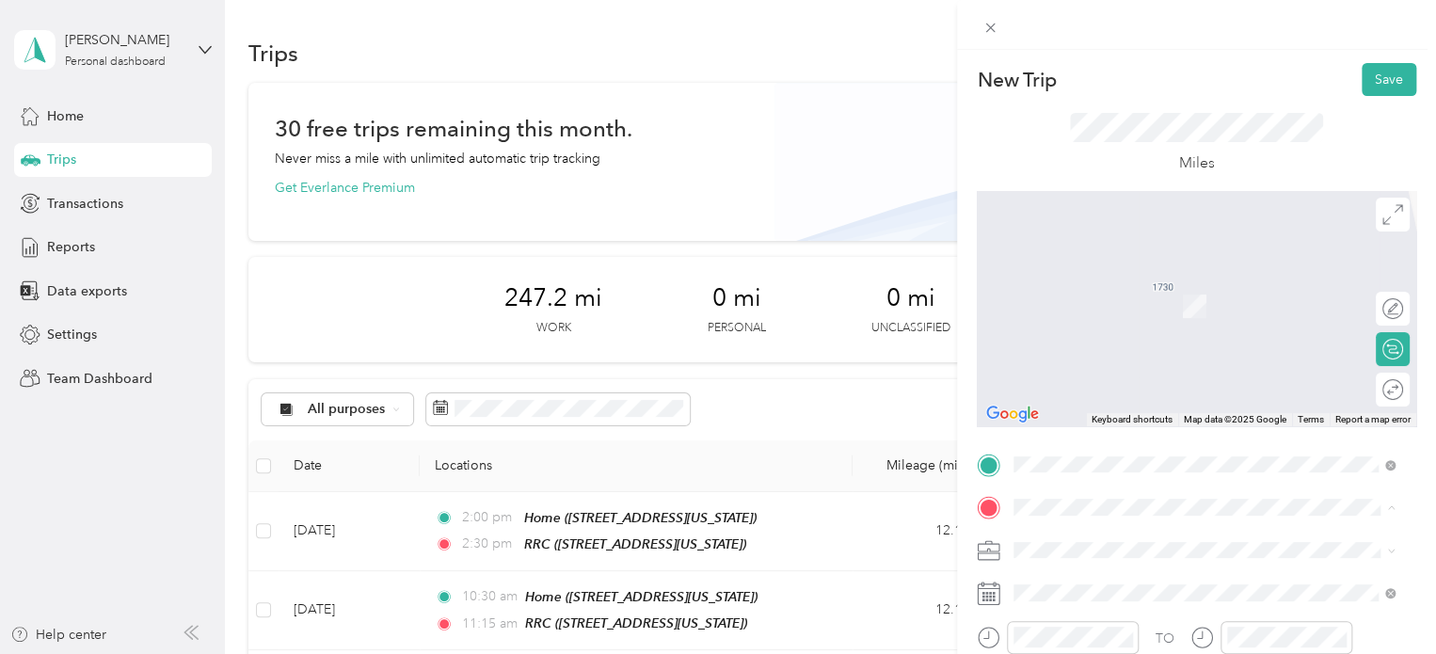
click at [1156, 275] on span "5400 Ramsey Street Fayetteville, North Carolina 28311, United States" at bounding box center [1196, 278] width 293 height 17
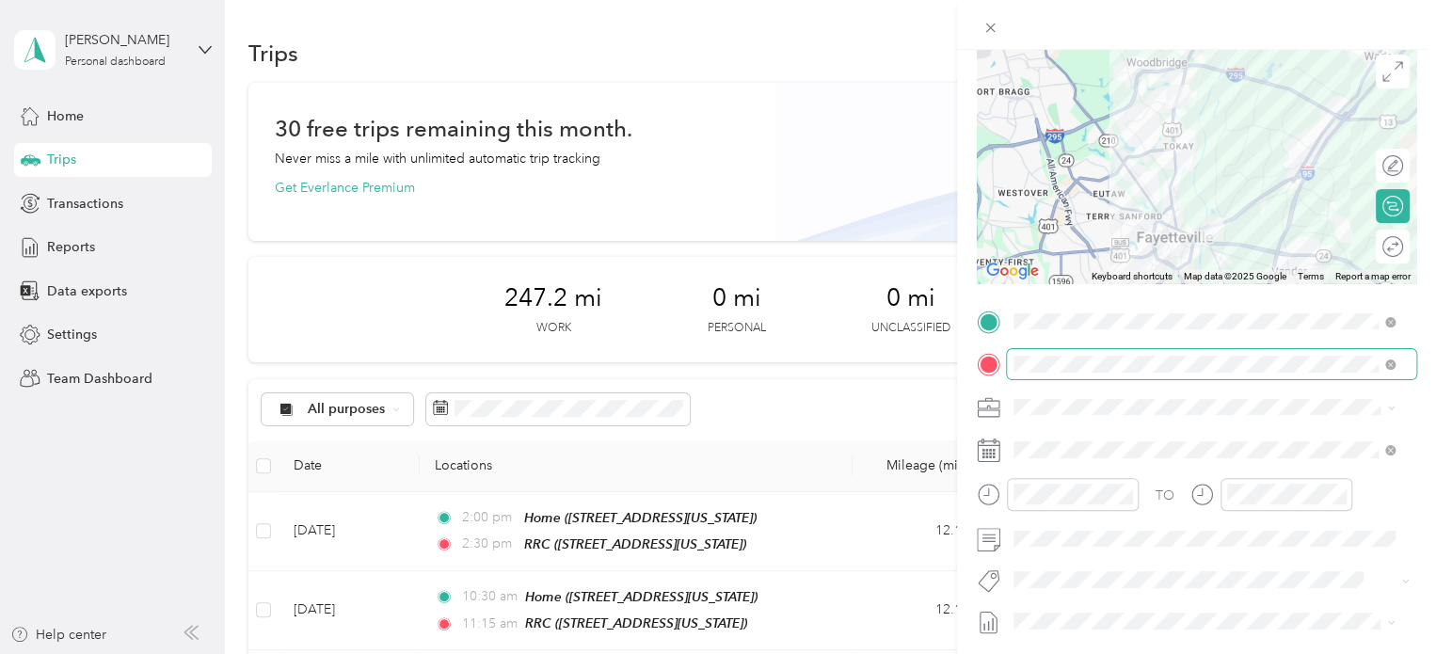
scroll to position [188, 0]
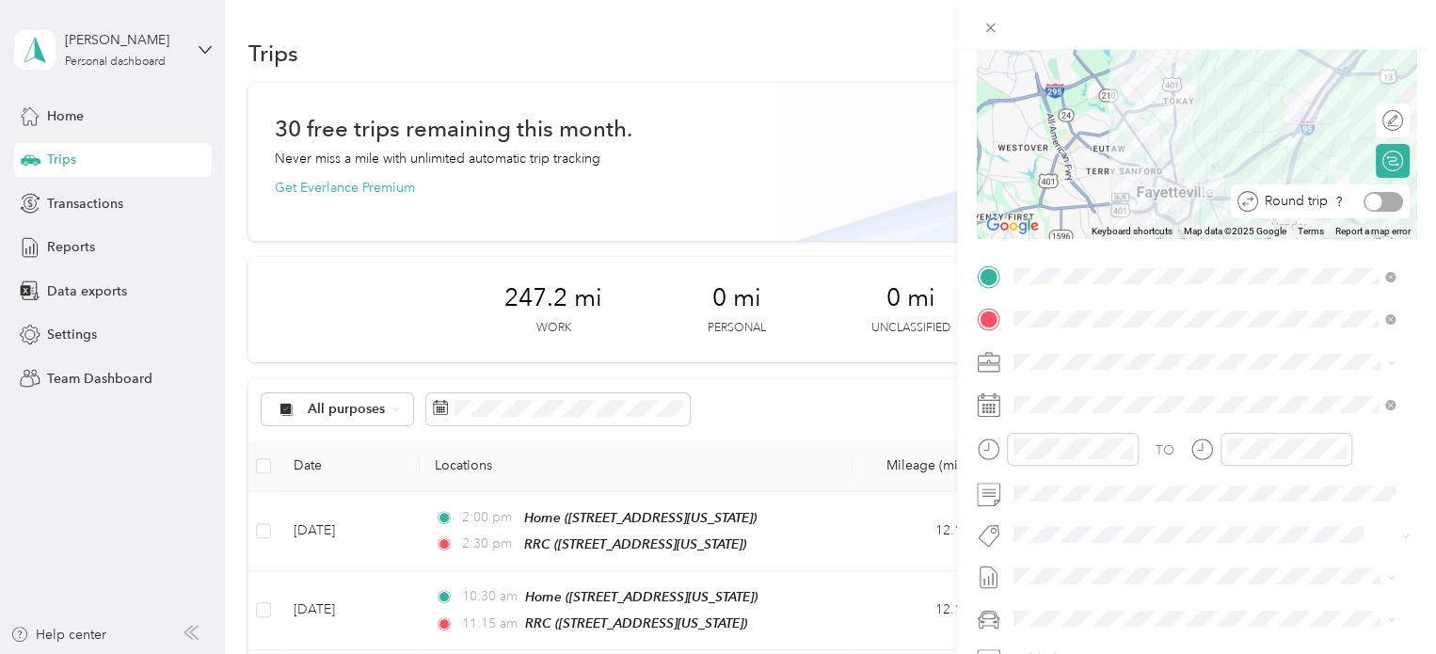
click at [1368, 200] on div at bounding box center [1384, 202] width 40 height 20
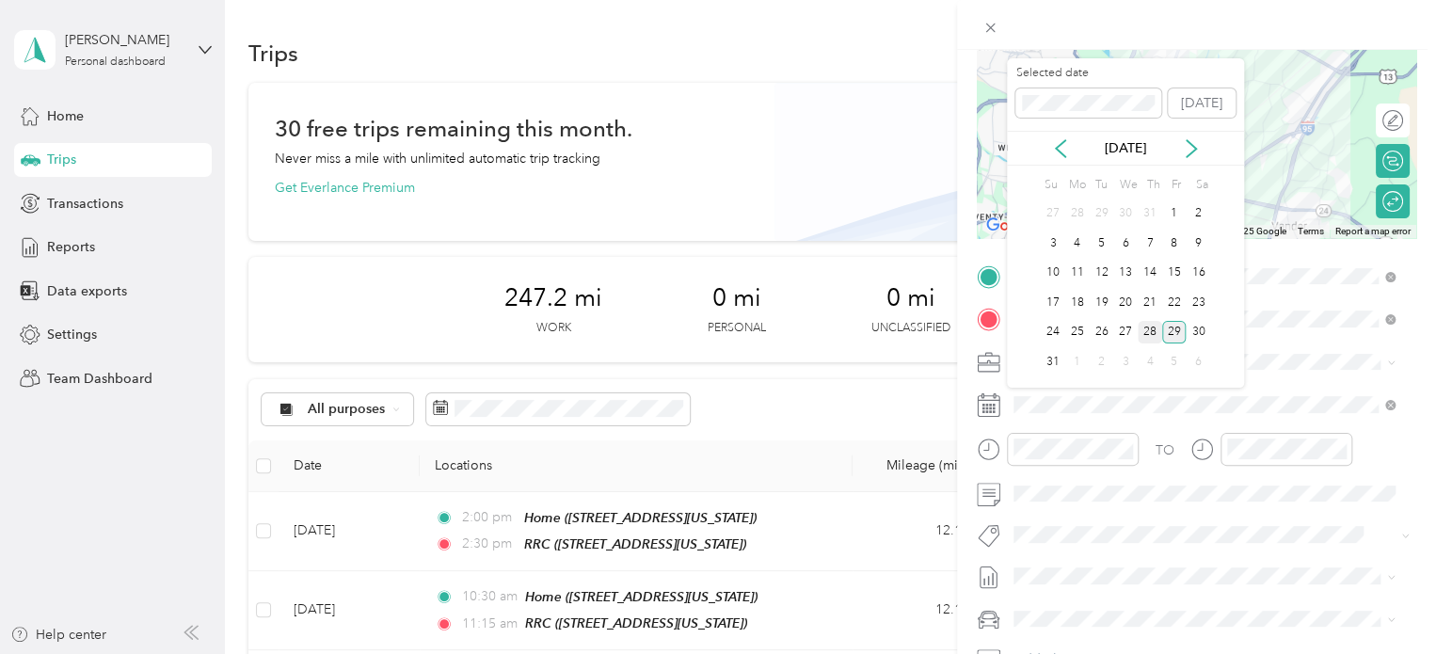
click at [1153, 331] on div "28" at bounding box center [1150, 333] width 24 height 24
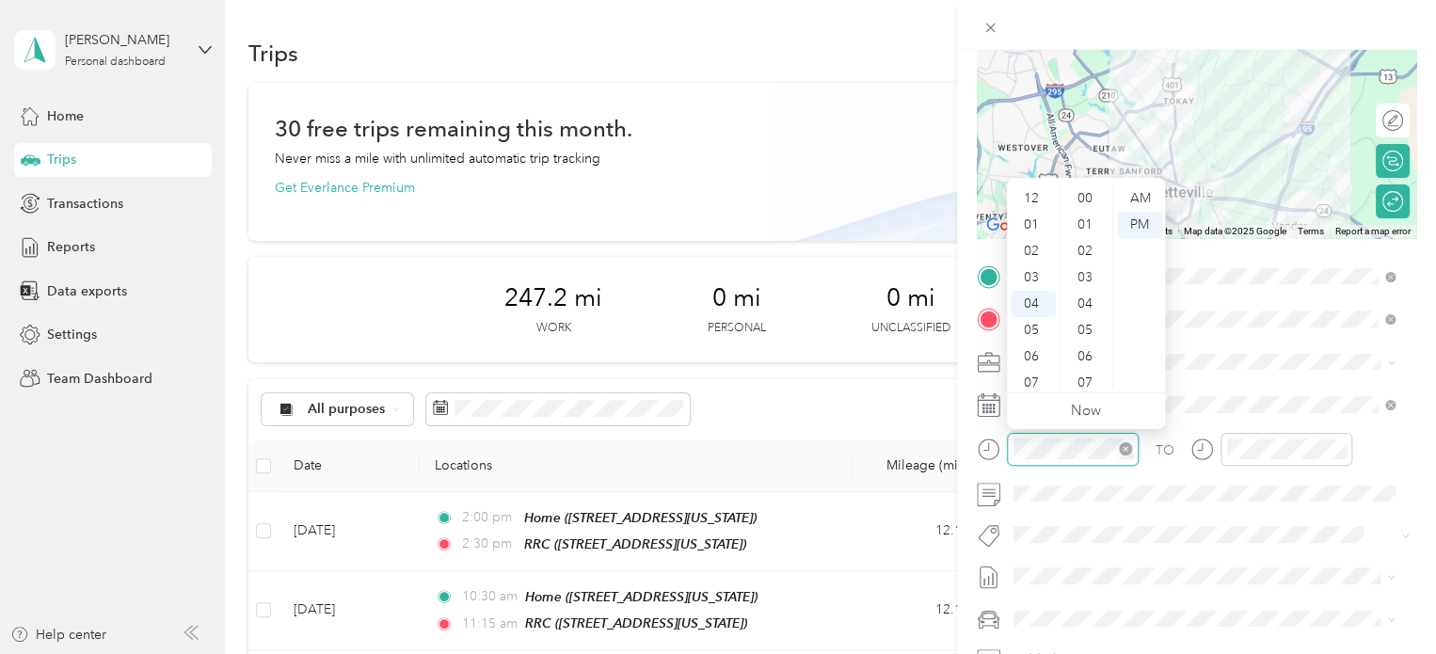
scroll to position [316, 0]
click at [961, 447] on form "New Trip Save This trip cannot be edited because it is either under review, app…" at bounding box center [1196, 295] width 479 height 841
click at [1088, 205] on div "30" at bounding box center [1087, 202] width 45 height 26
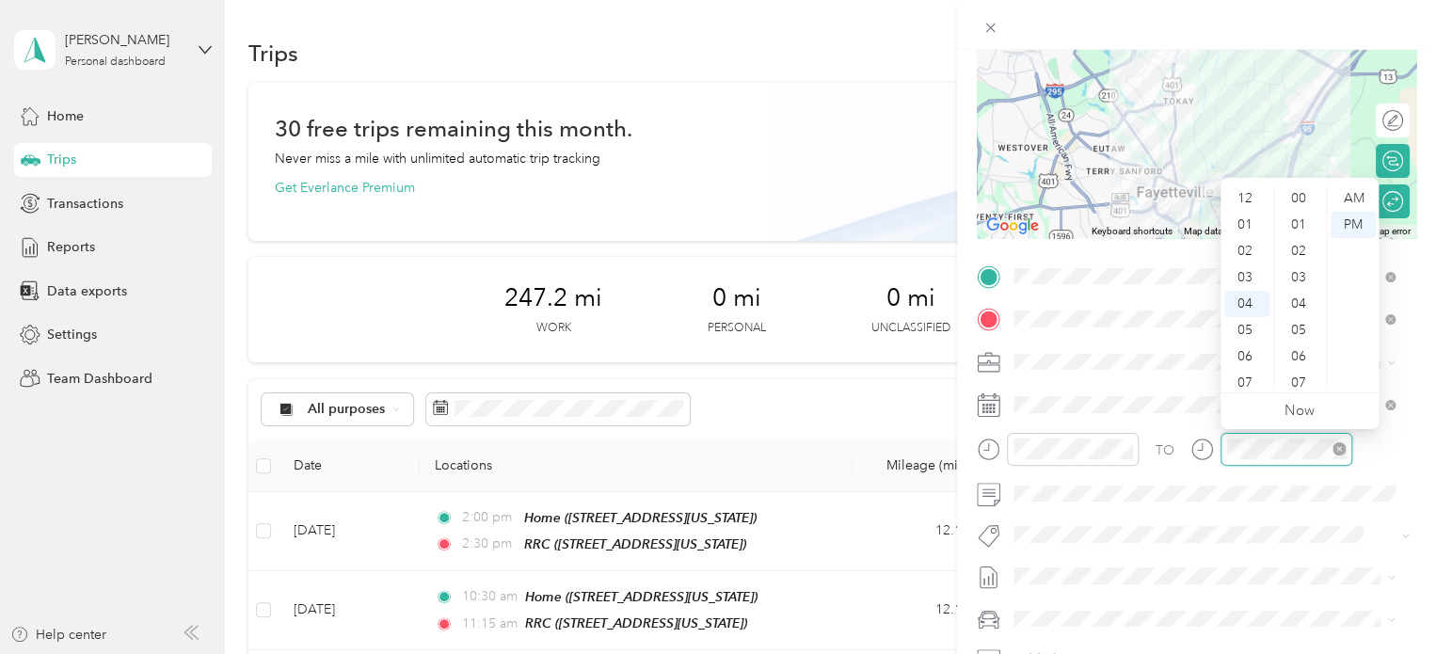
scroll to position [316, 0]
click at [1243, 277] on div "07" at bounding box center [1247, 277] width 45 height 26
click at [1300, 200] on div "30" at bounding box center [1300, 202] width 45 height 26
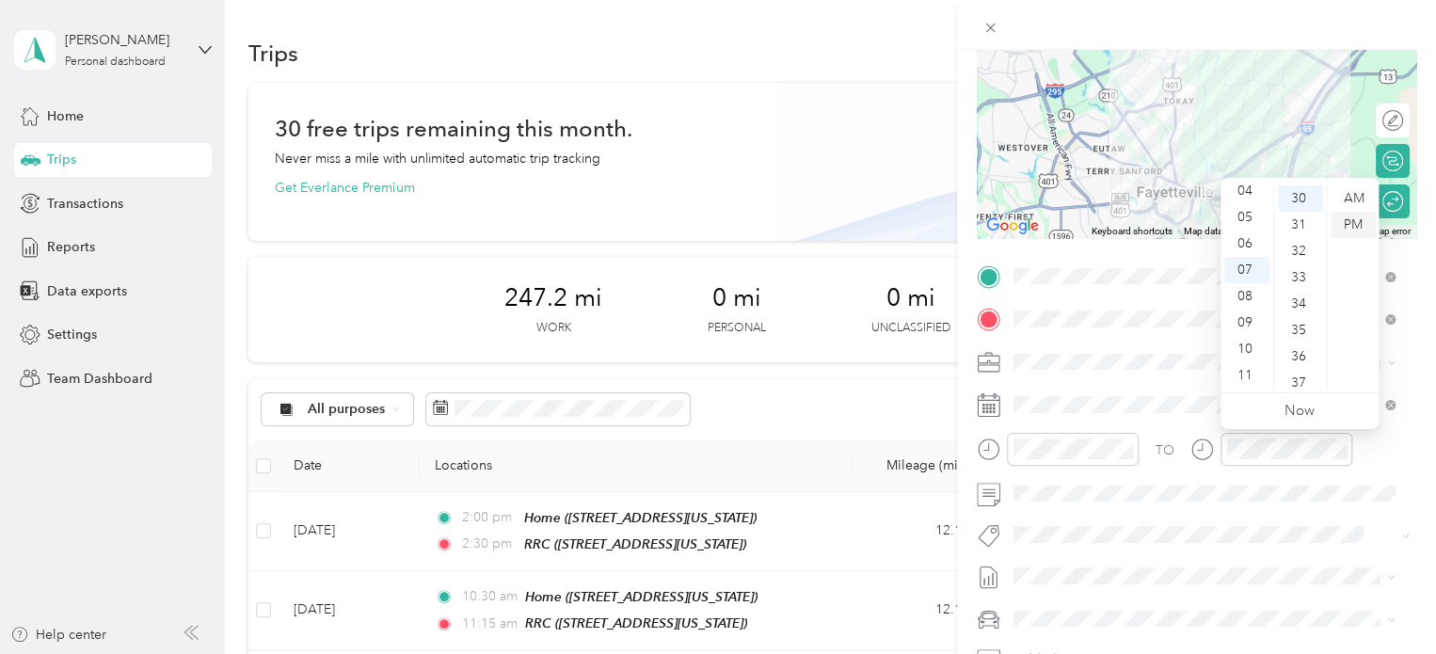
click at [1352, 230] on div "PM" at bounding box center [1353, 225] width 45 height 26
click at [1202, 518] on div "TO Add photo" at bounding box center [1197, 489] width 440 height 455
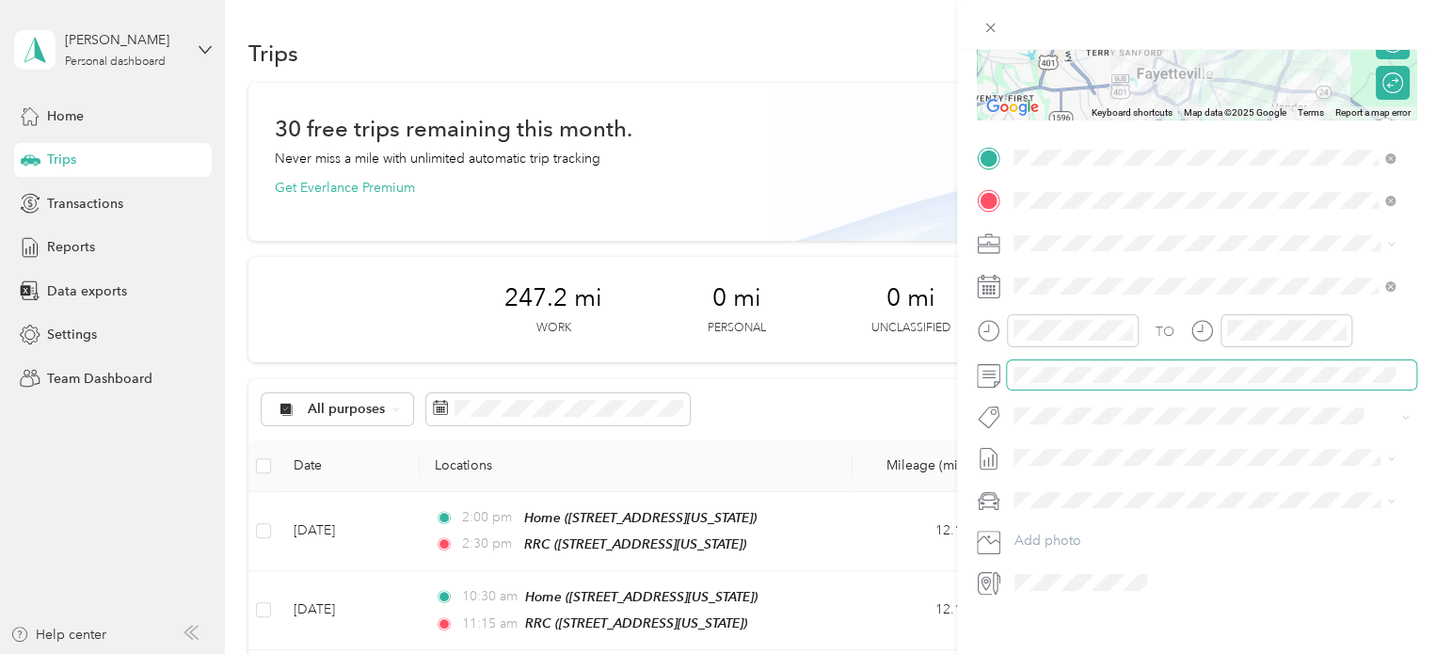
scroll to position [332, 0]
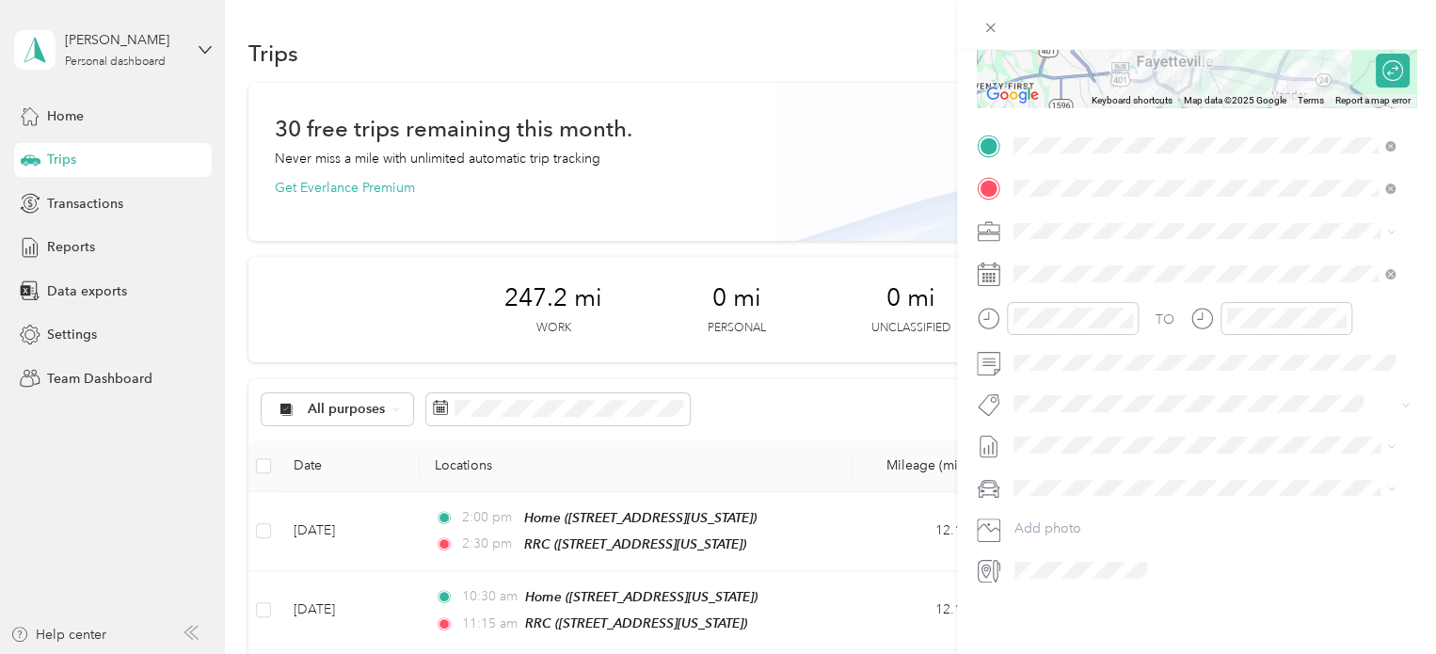
click at [1140, 615] on div "New Trip Save This trip cannot be edited because it is either under review, app…" at bounding box center [1196, 377] width 479 height 654
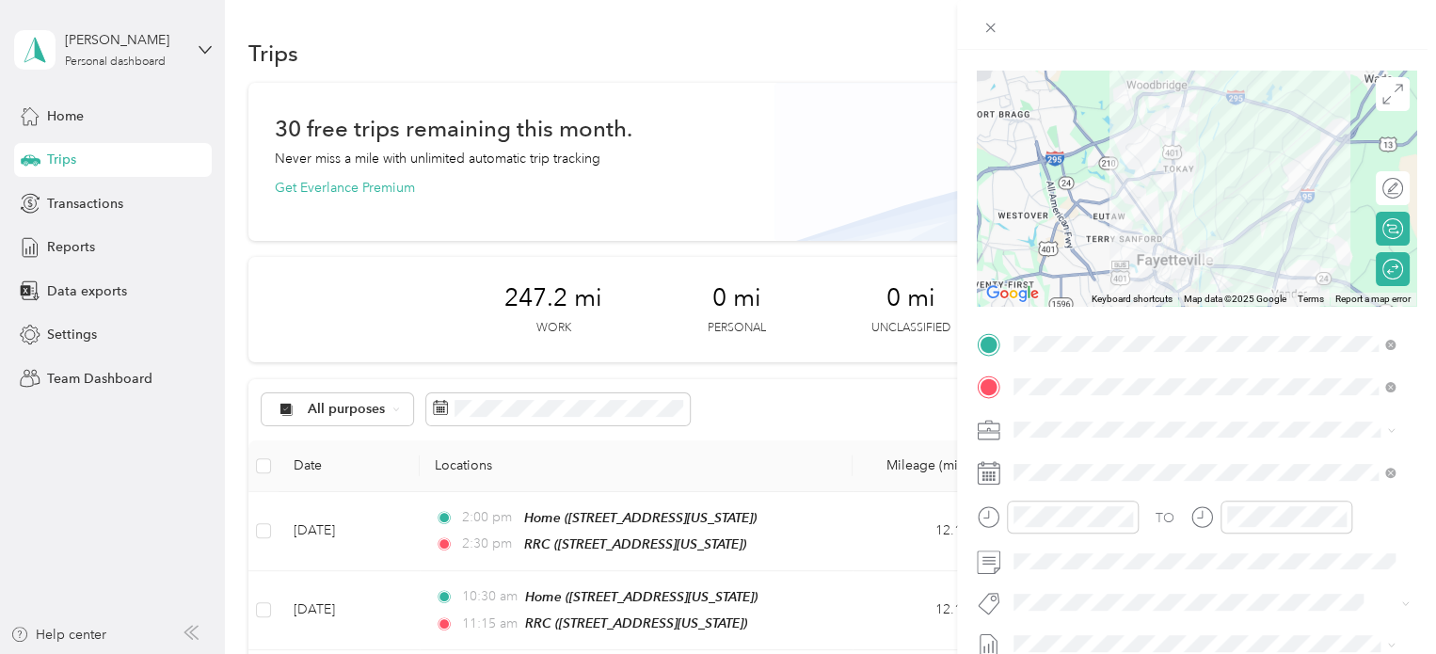
scroll to position [0, 0]
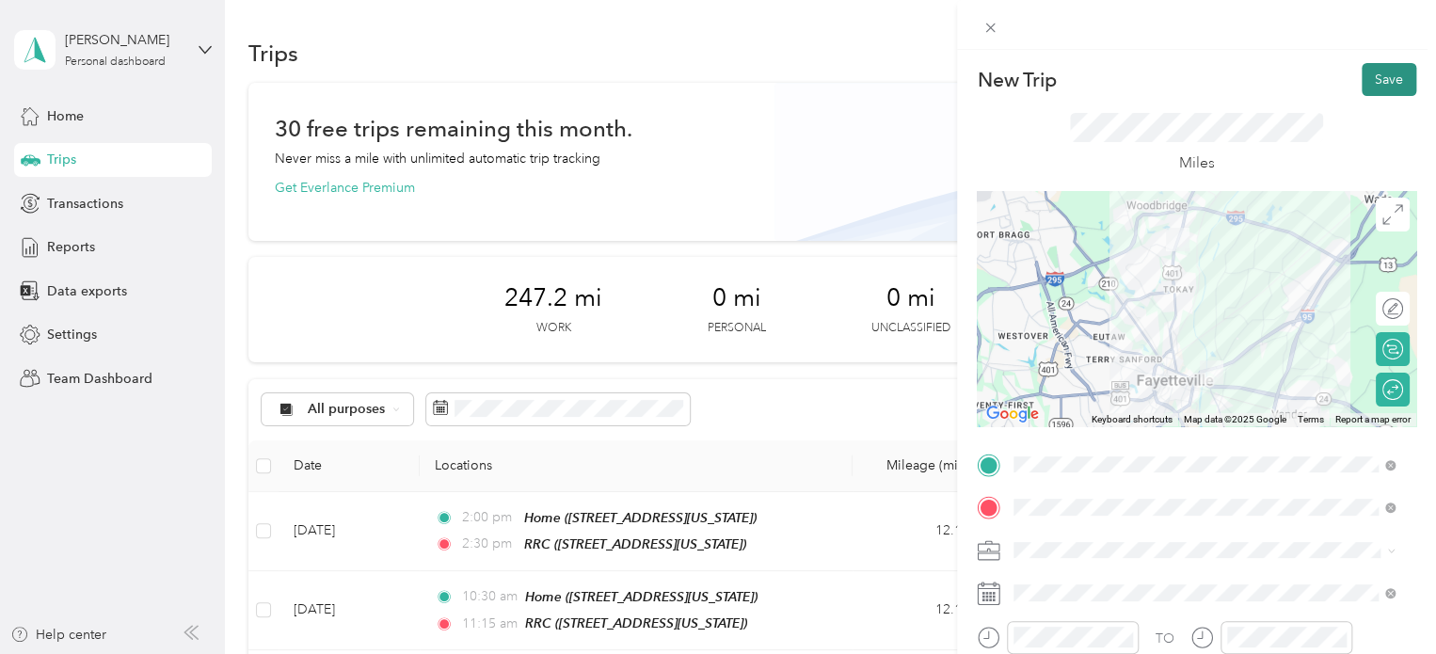
click at [1364, 84] on button "Save" at bounding box center [1389, 79] width 55 height 33
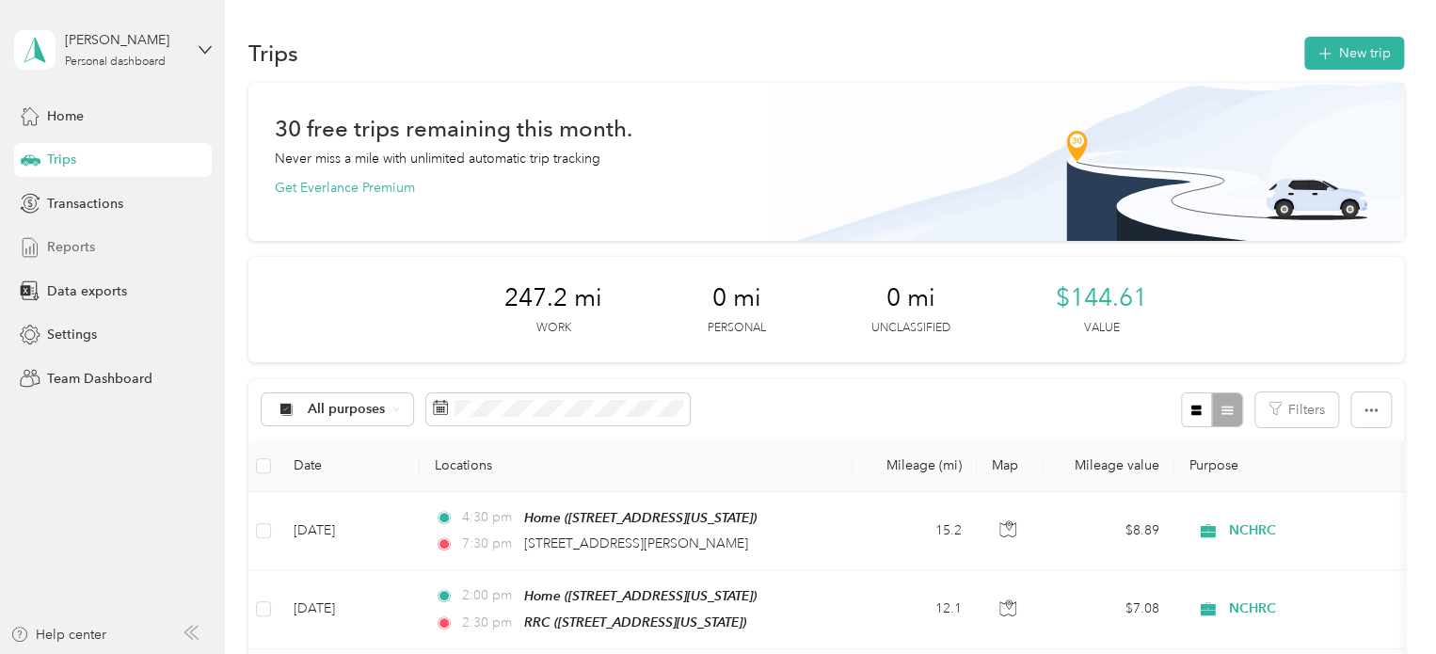
click at [77, 239] on span "Reports" at bounding box center [71, 247] width 48 height 20
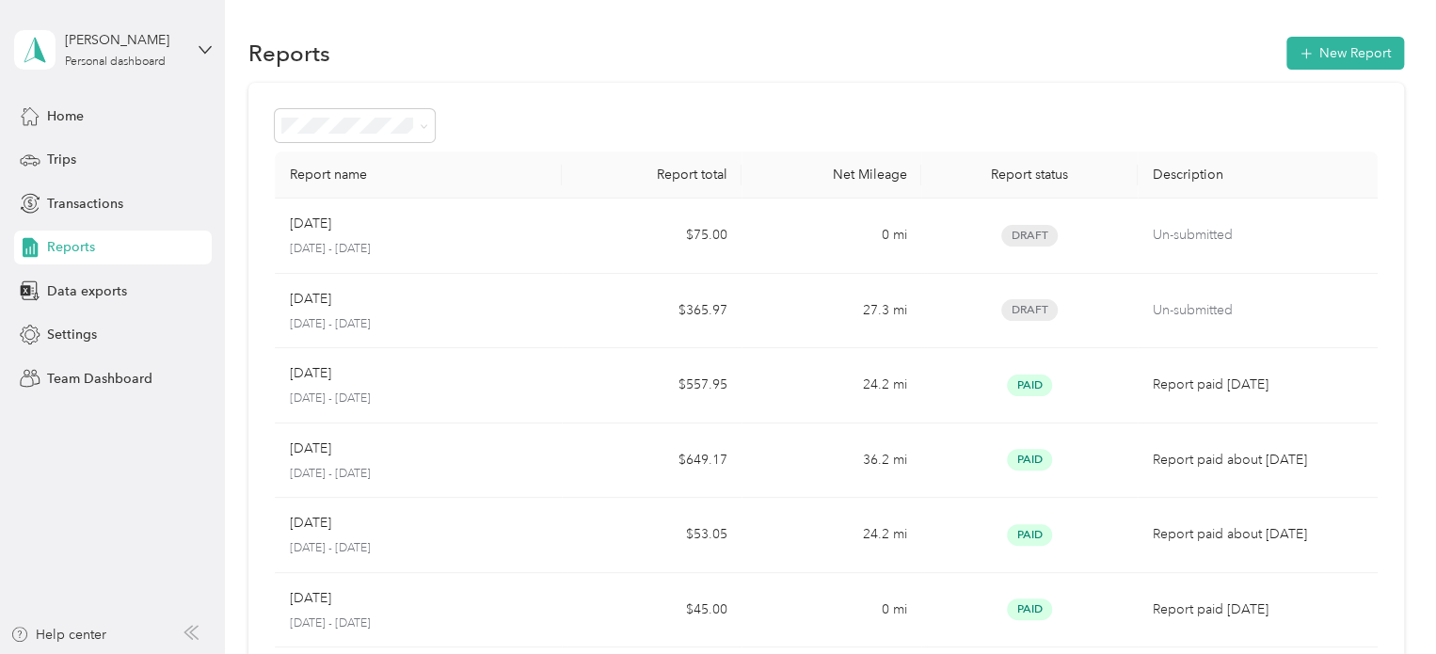
click at [520, 56] on div "Reports New Report" at bounding box center [826, 53] width 1156 height 40
click at [97, 63] on div "Personal dashboard" at bounding box center [115, 61] width 101 height 11
click at [87, 202] on div "Personal dashboard" at bounding box center [265, 197] width 476 height 33
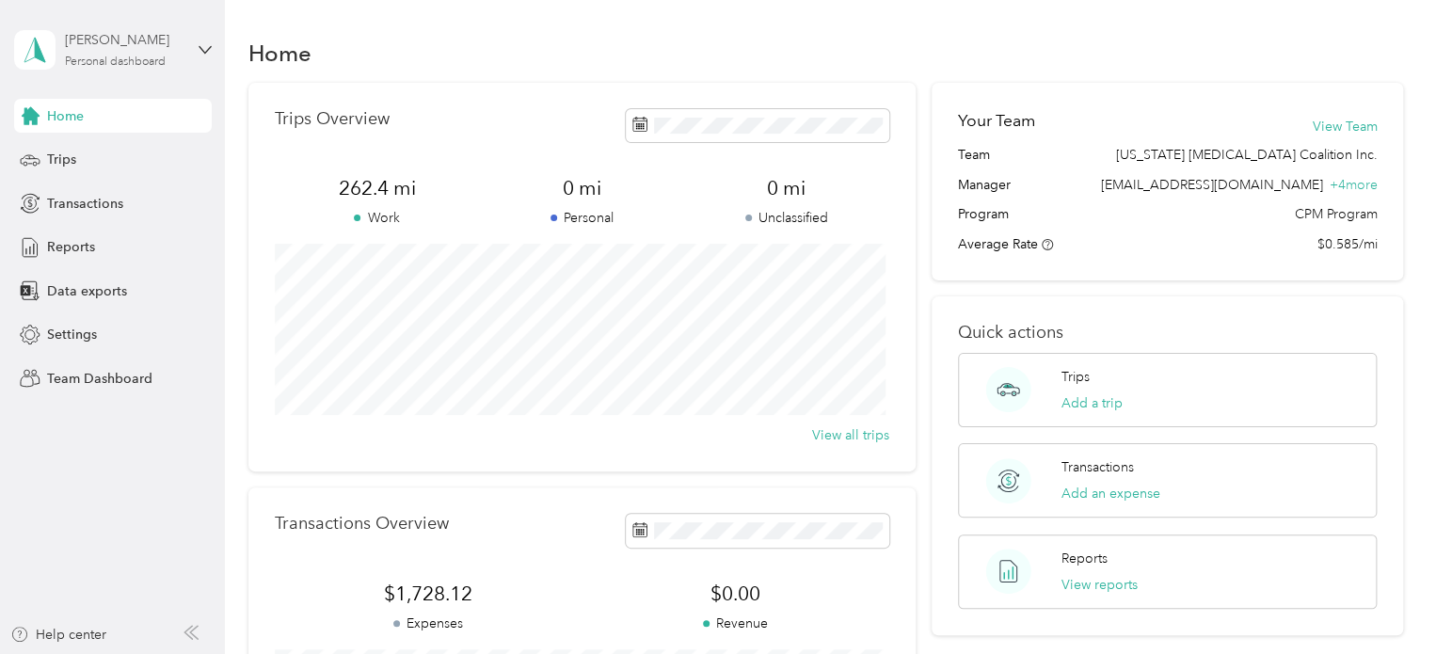
click at [106, 48] on div "[PERSON_NAME]" at bounding box center [124, 40] width 118 height 20
click at [102, 155] on div "Team dashboard" at bounding box center [80, 155] width 101 height 20
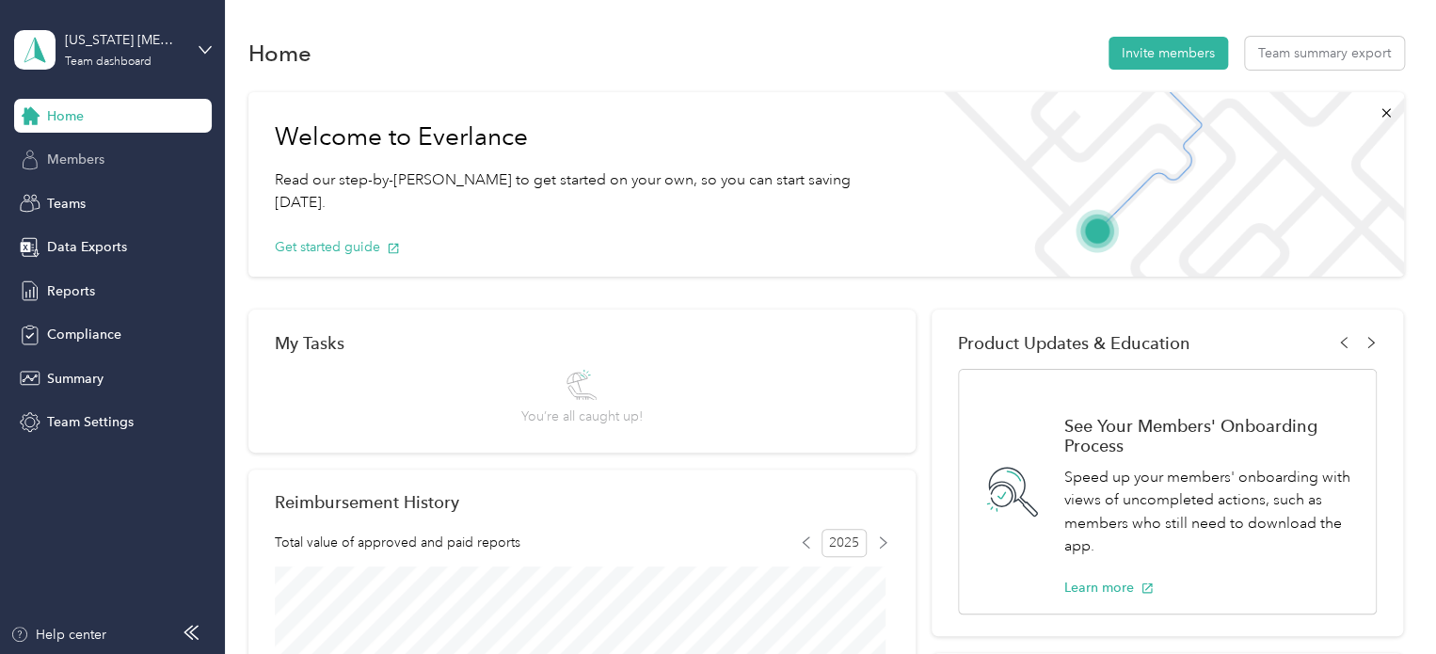
click at [67, 160] on span "Members" at bounding box center [75, 160] width 57 height 20
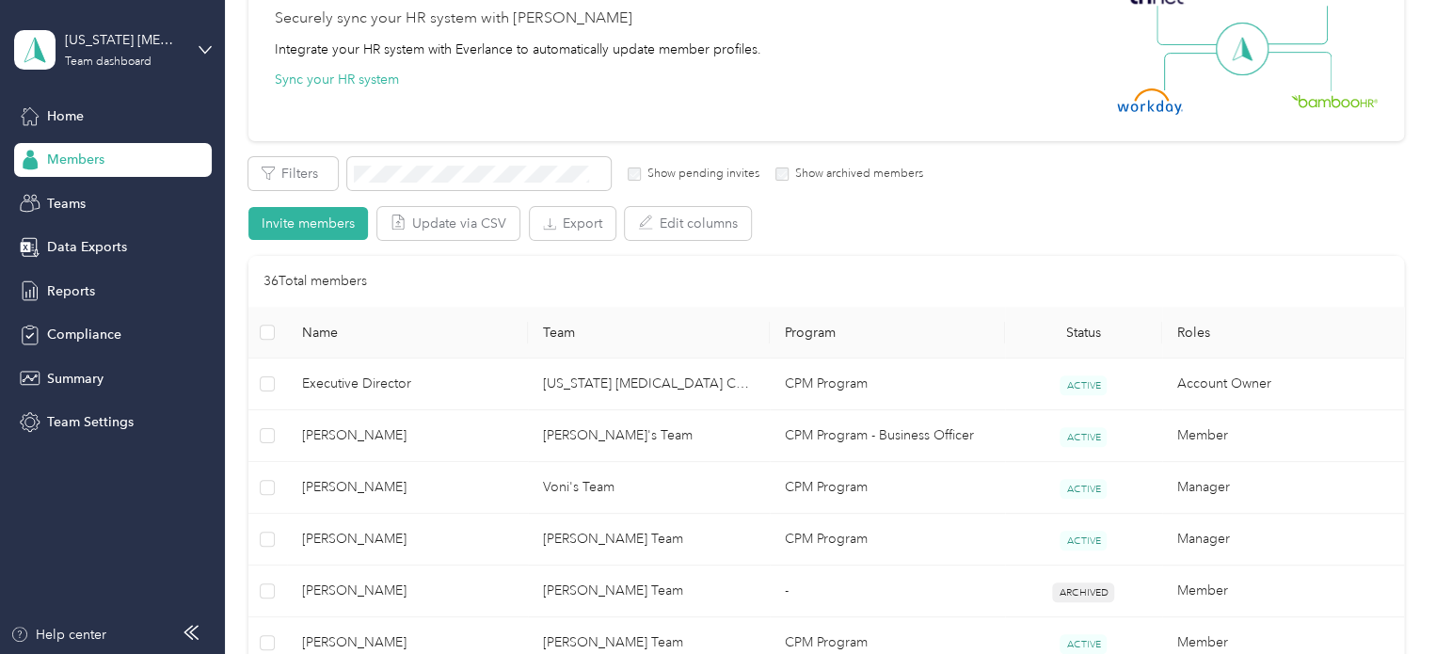
scroll to position [282, 0]
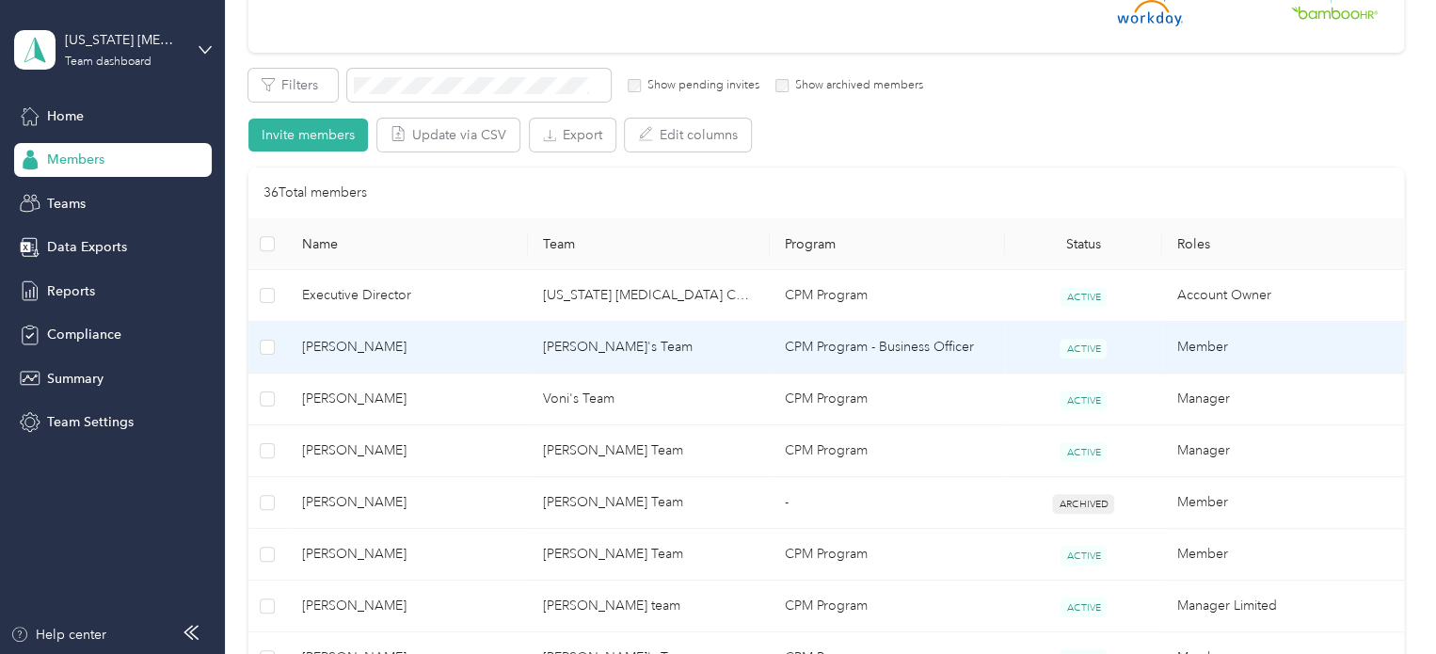
click at [362, 348] on span "[PERSON_NAME]" at bounding box center [408, 347] width 212 height 21
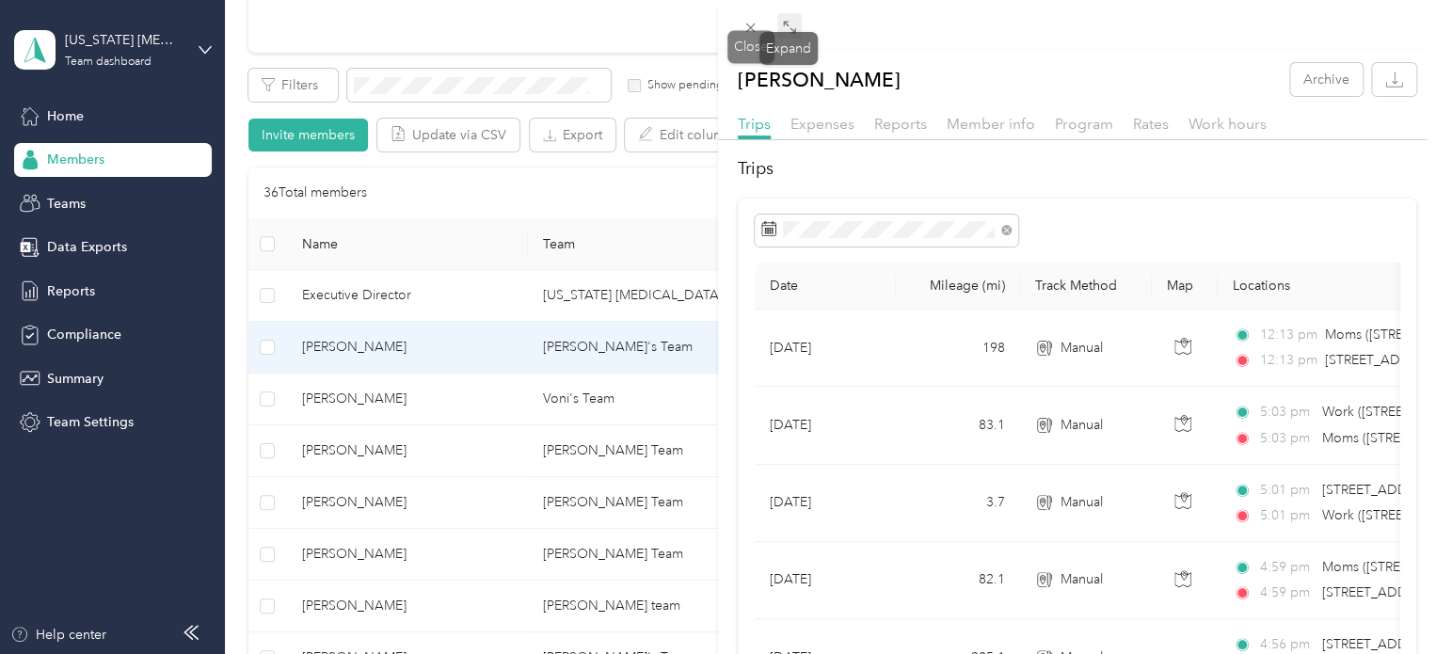
click at [791, 21] on icon at bounding box center [789, 27] width 15 height 15
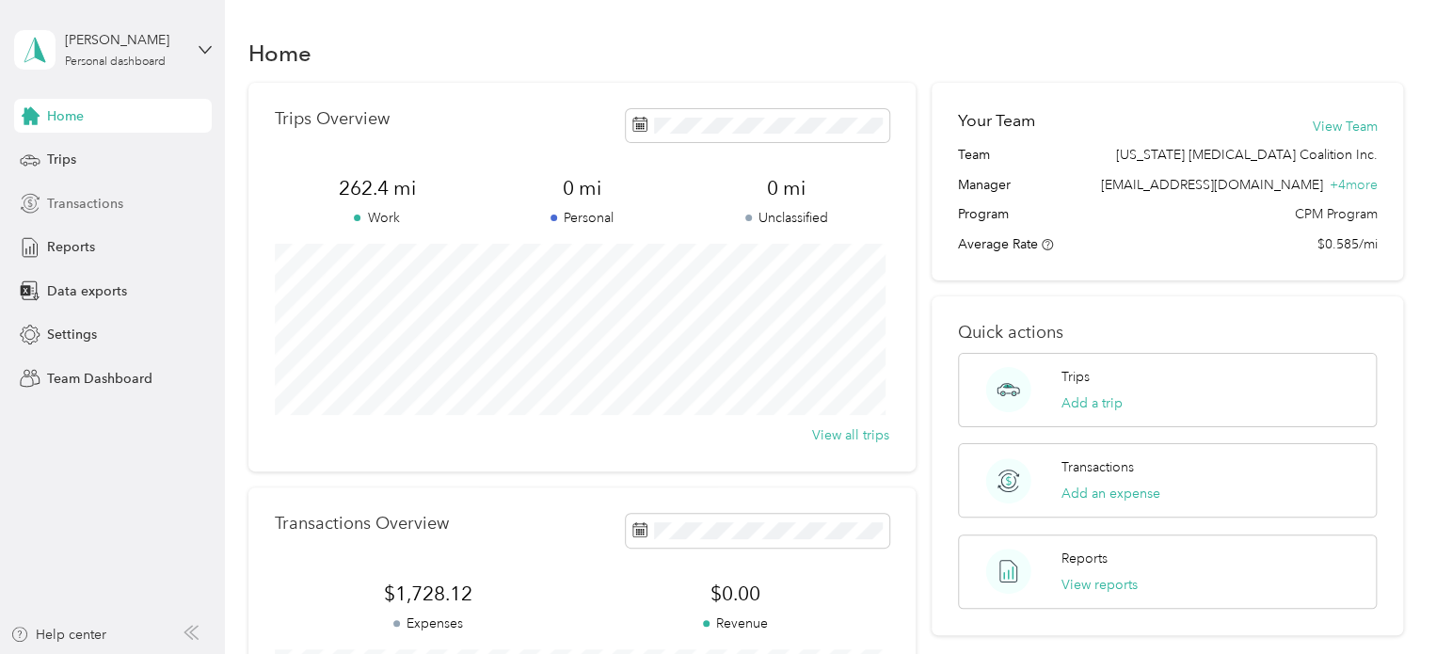
click at [91, 206] on span "Transactions" at bounding box center [85, 204] width 76 height 20
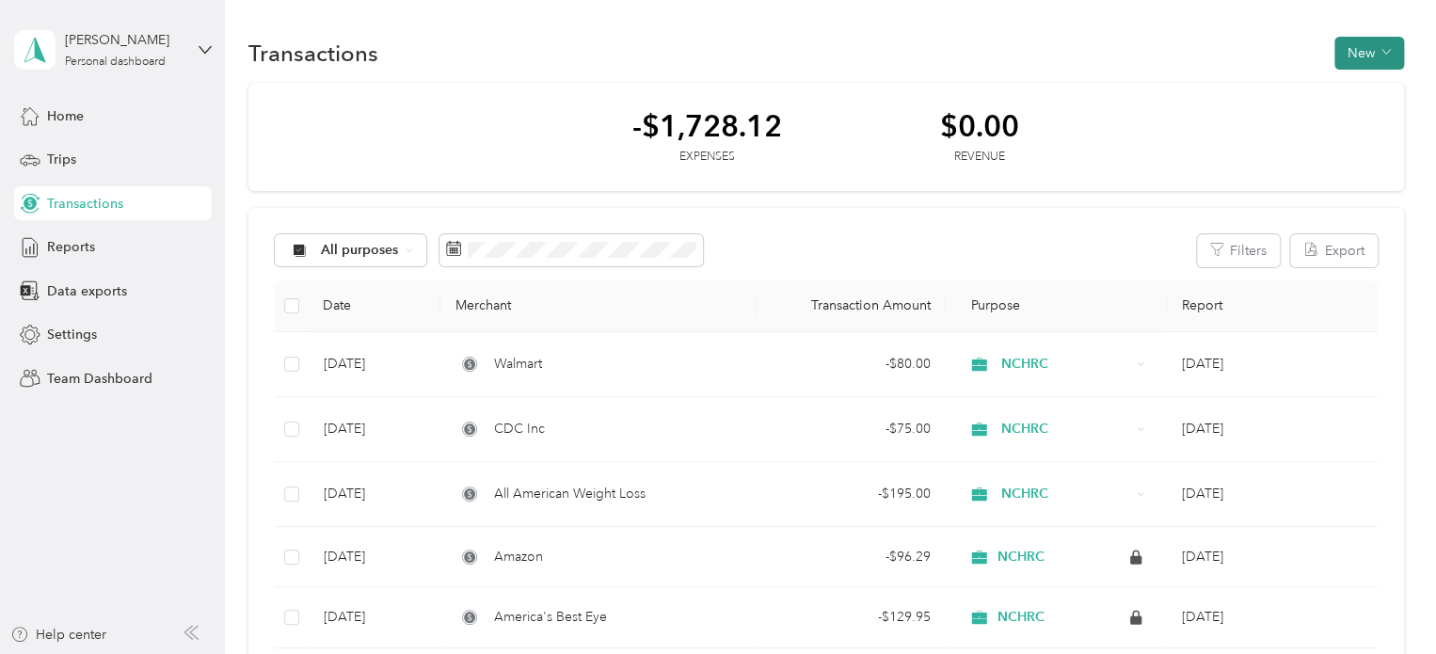
click at [1349, 50] on button "New" at bounding box center [1370, 53] width 70 height 33
click at [1344, 84] on span "Expense" at bounding box center [1359, 88] width 51 height 20
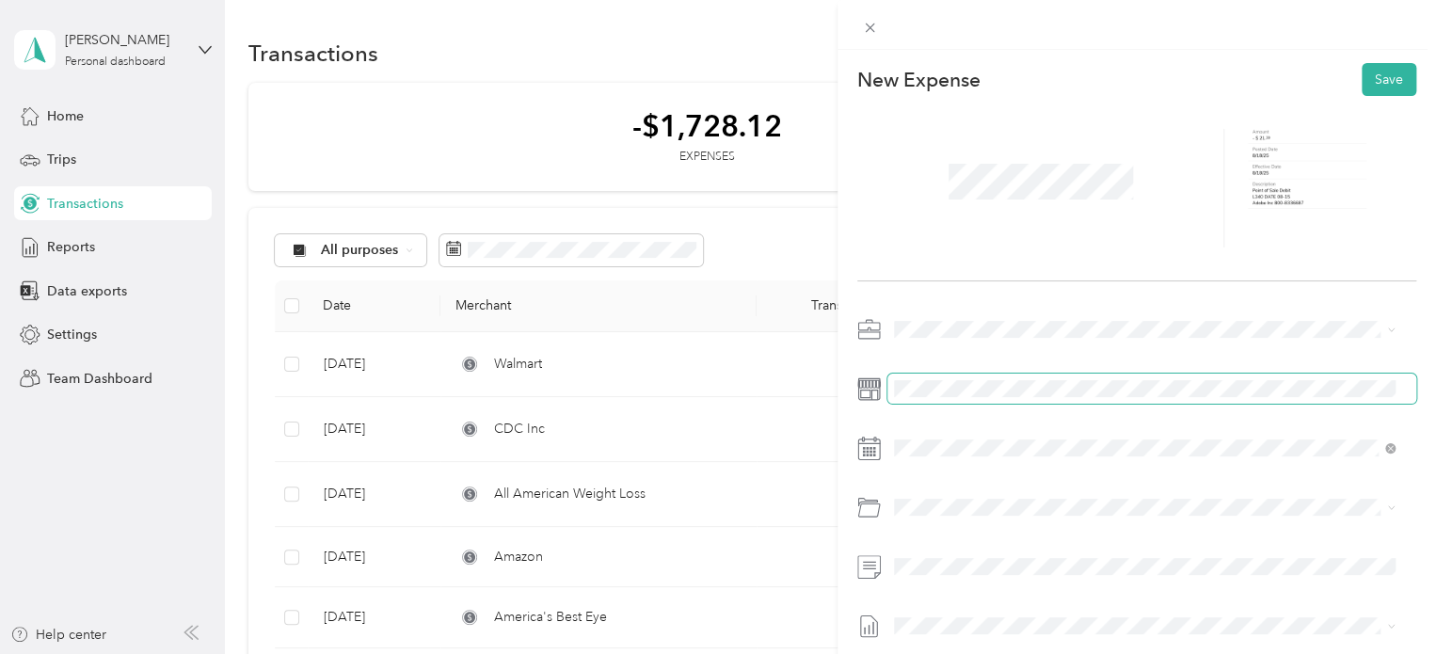
click at [950, 376] on span at bounding box center [1152, 389] width 529 height 30
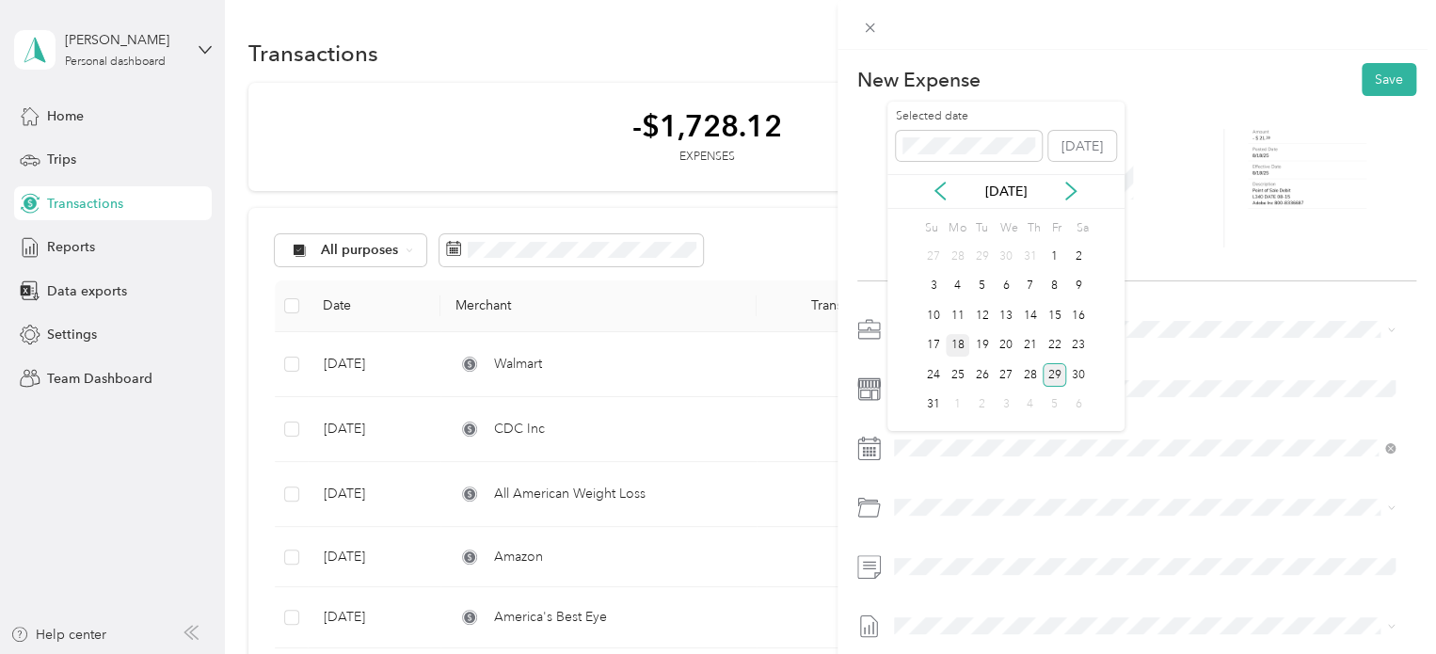
click at [960, 343] on div "18" at bounding box center [958, 346] width 24 height 24
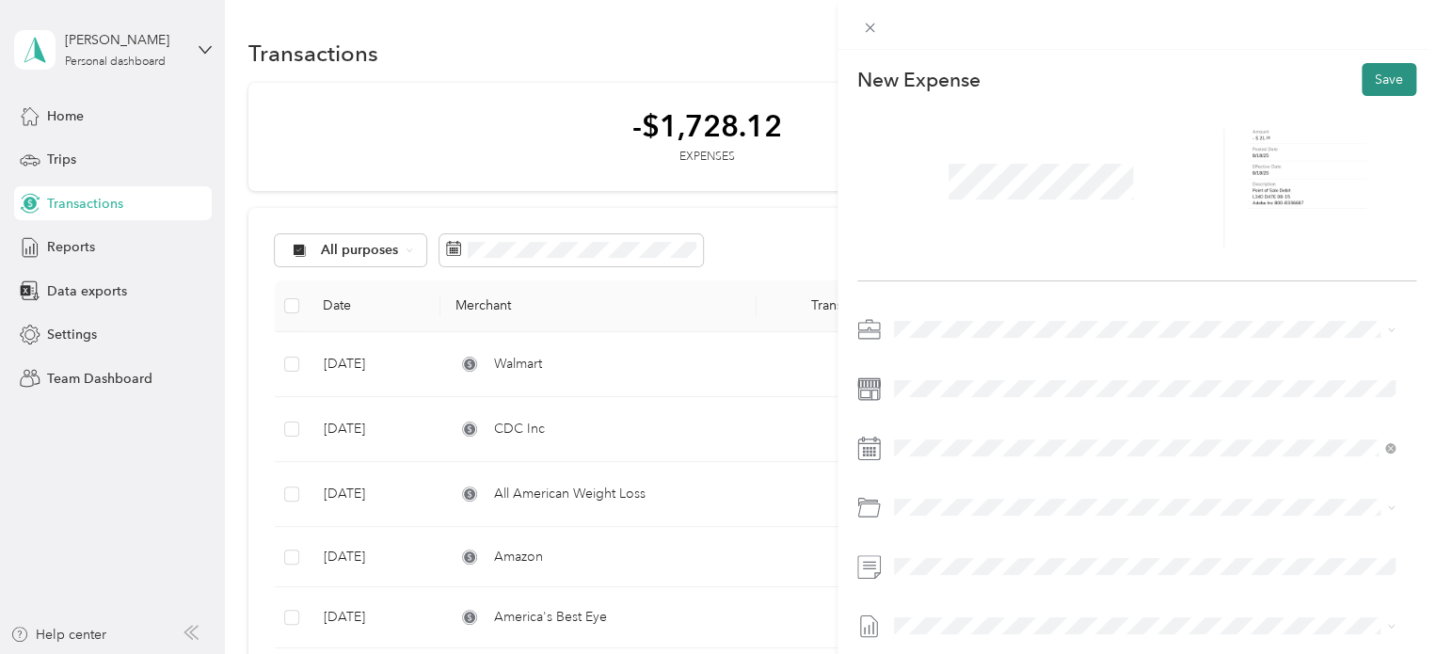
click at [1386, 72] on button "Save" at bounding box center [1389, 79] width 55 height 33
